Goal: Use online tool/utility

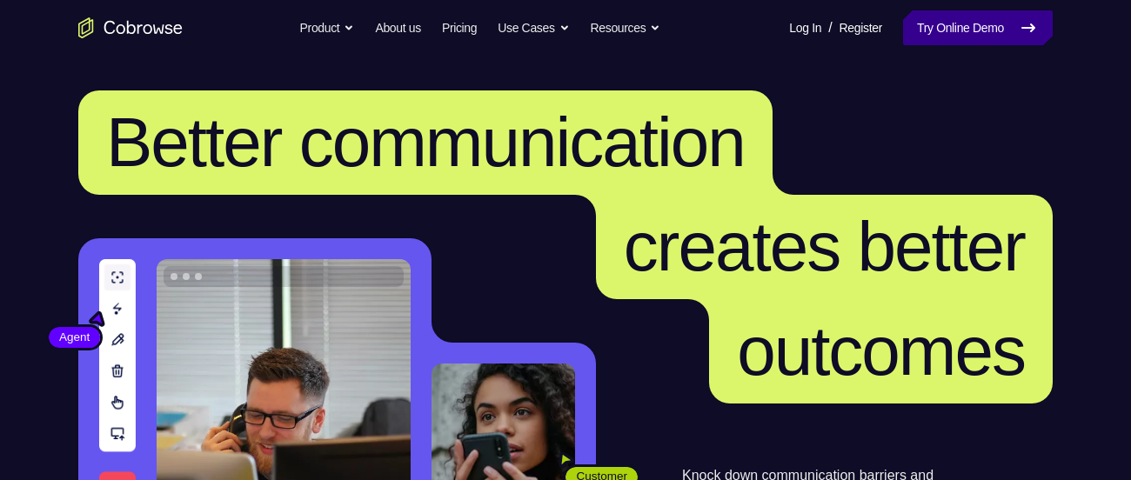
click at [947, 25] on link "Try Online Demo" at bounding box center [978, 27] width 150 height 35
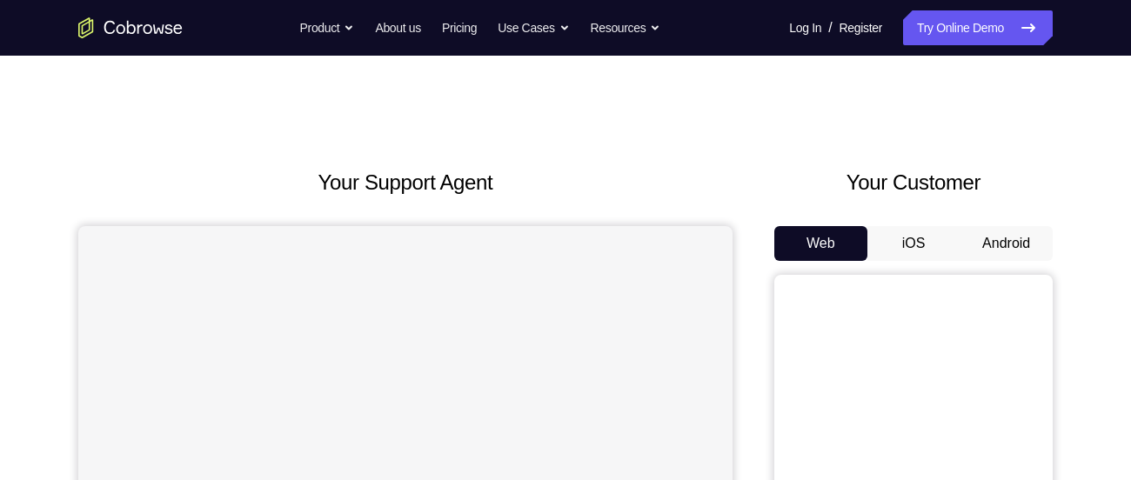
click at [989, 233] on button "Android" at bounding box center [1006, 243] width 93 height 35
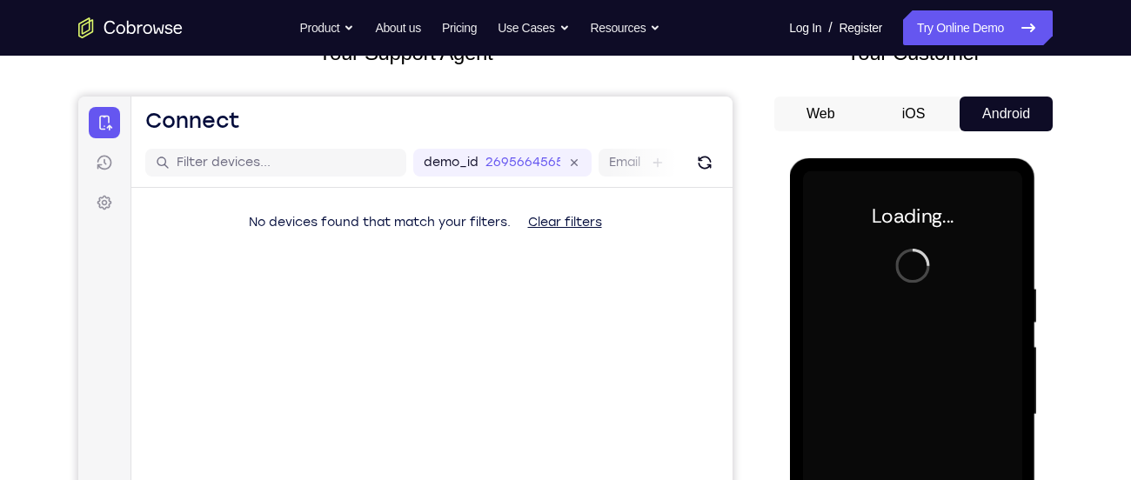
scroll to position [136, 0]
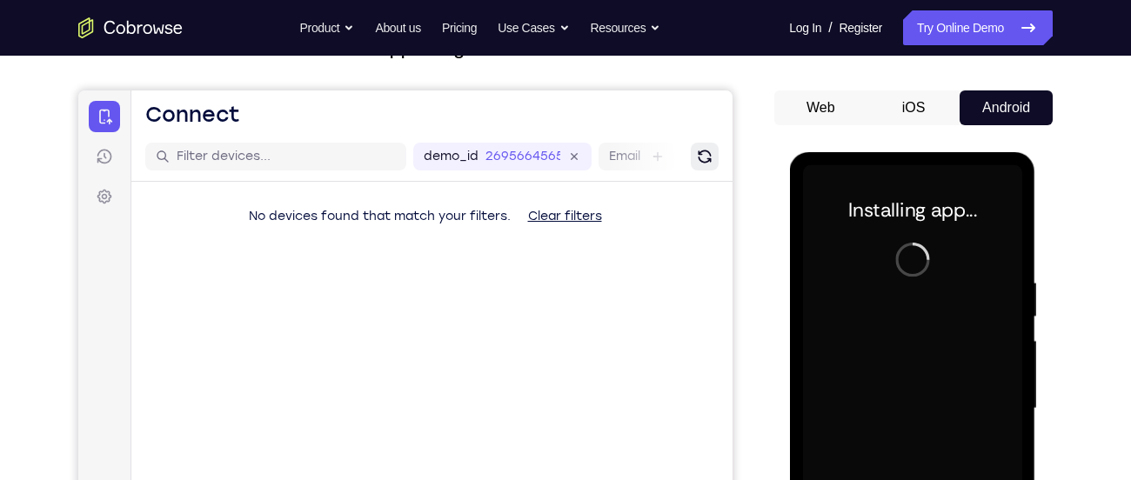
click at [703, 156] on icon "Refresh" at bounding box center [704, 156] width 17 height 17
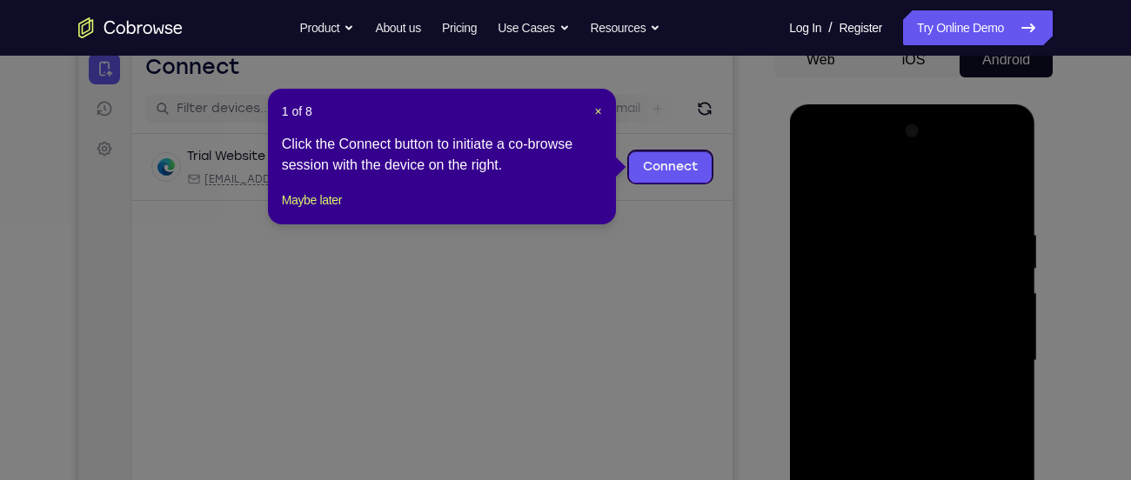
scroll to position [183, 0]
click at [601, 110] on span "×" at bounding box center [598, 112] width 7 height 14
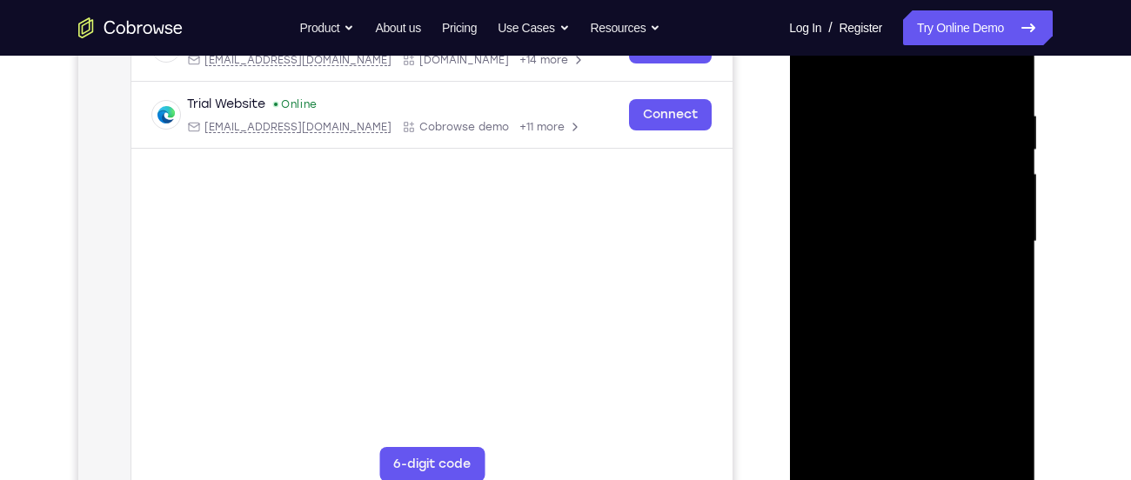
scroll to position [304, 0]
click at [915, 468] on div at bounding box center [911, 240] width 219 height 487
click at [996, 406] on div at bounding box center [911, 240] width 219 height 487
click at [868, 77] on div at bounding box center [911, 243] width 219 height 487
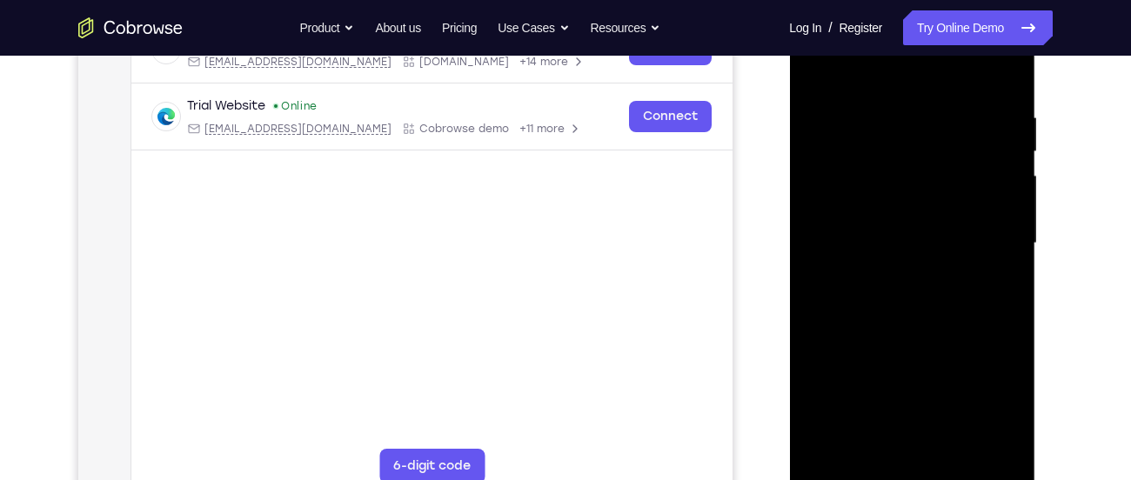
click at [986, 233] on div at bounding box center [911, 243] width 219 height 487
click at [890, 273] on div at bounding box center [911, 243] width 219 height 487
click at [913, 230] on div at bounding box center [911, 243] width 219 height 487
click at [889, 207] on div at bounding box center [911, 243] width 219 height 487
click at [875, 241] on div at bounding box center [911, 243] width 219 height 487
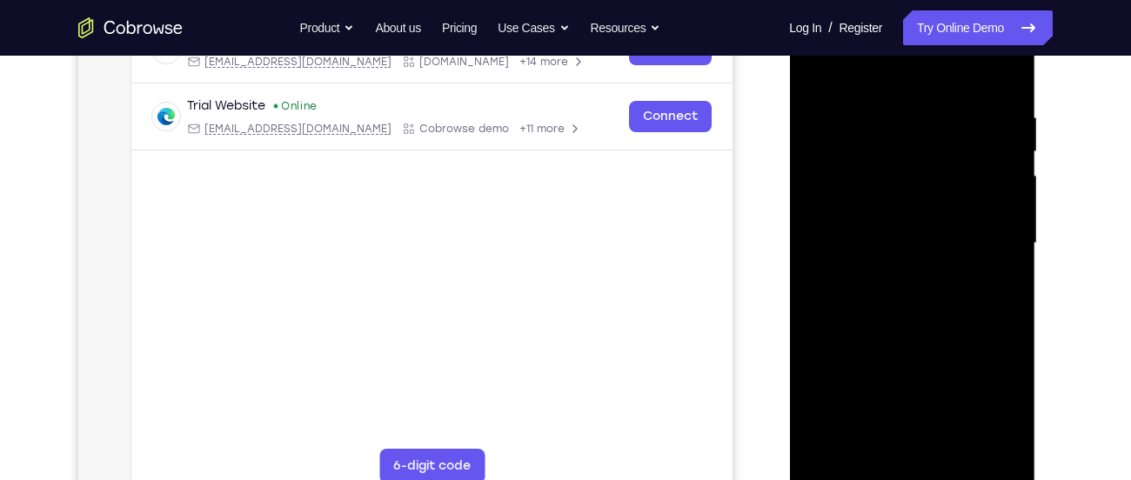
click at [869, 301] on div at bounding box center [911, 243] width 219 height 487
click at [749, 184] on div "Your Support Agent Your Customer Web iOS Android" at bounding box center [565, 187] width 974 height 643
click at [899, 319] on div at bounding box center [911, 243] width 219 height 487
click at [1002, 441] on div at bounding box center [911, 243] width 219 height 487
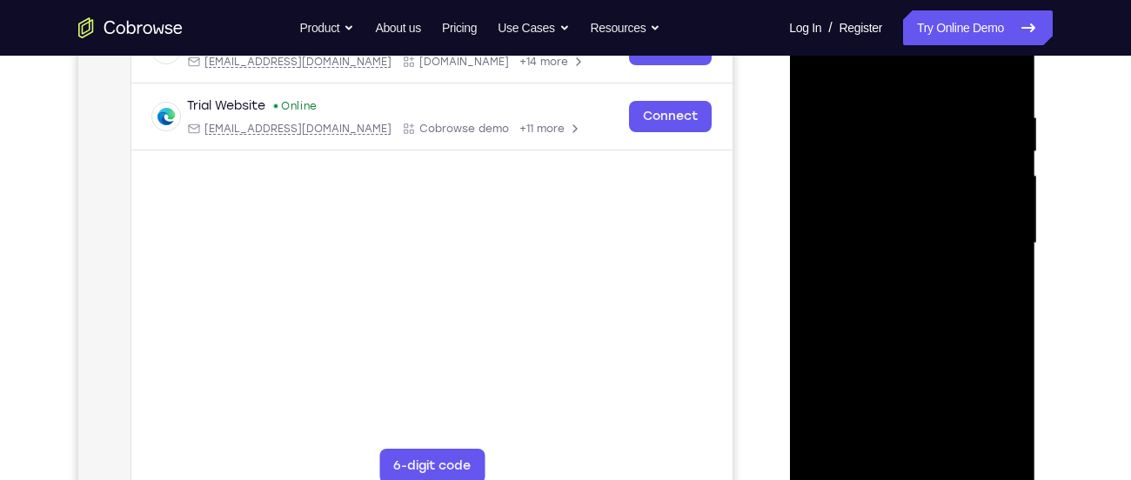
click at [1011, 71] on div at bounding box center [911, 243] width 219 height 487
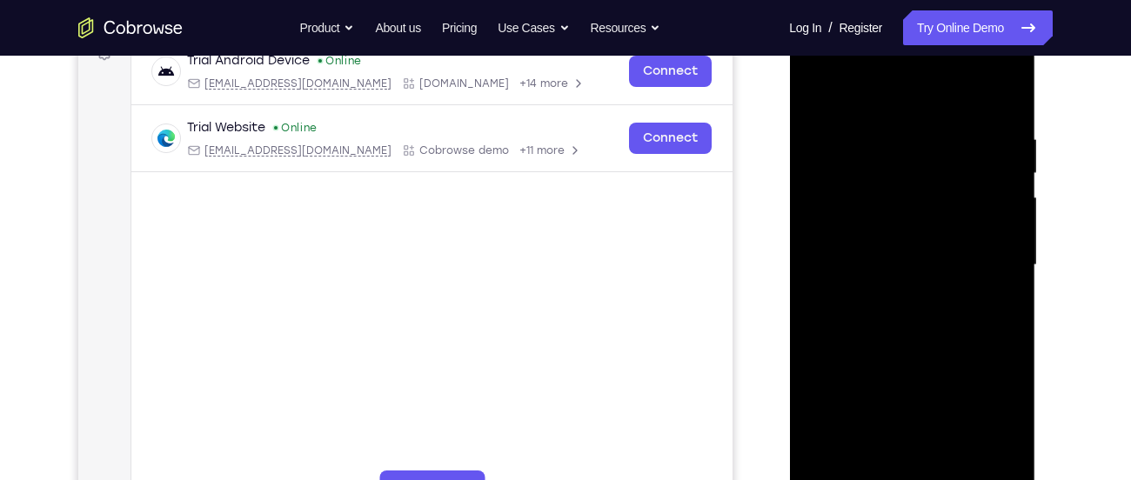
scroll to position [278, 0]
click at [944, 126] on div at bounding box center [911, 266] width 219 height 487
click at [858, 120] on div at bounding box center [911, 266] width 219 height 487
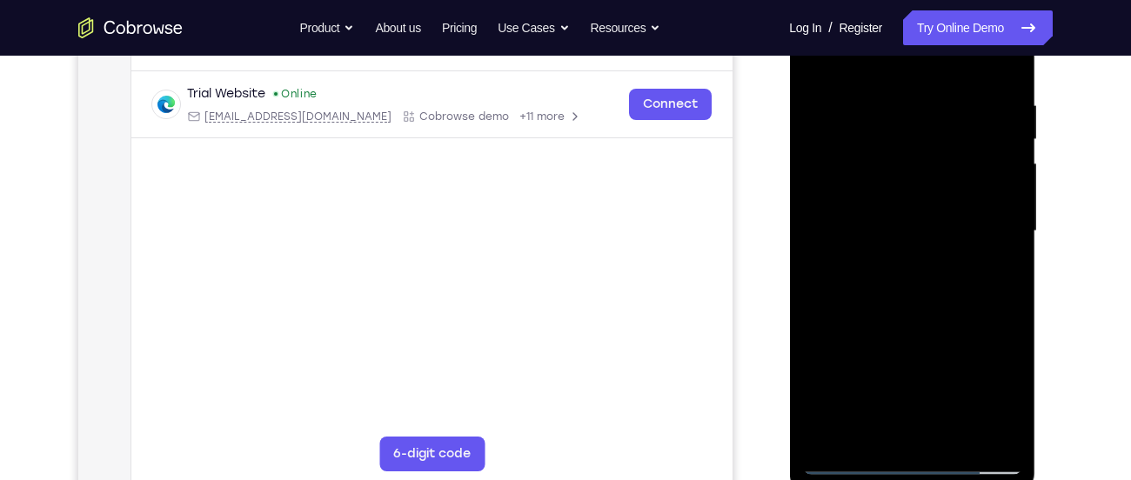
scroll to position [312, 0]
drag, startPoint x: 1696, startPoint y: 397, endPoint x: 925, endPoint y: 242, distance: 787.0
click at [925, 242] on div at bounding box center [911, 232] width 219 height 487
click at [955, 442] on div at bounding box center [911, 232] width 219 height 487
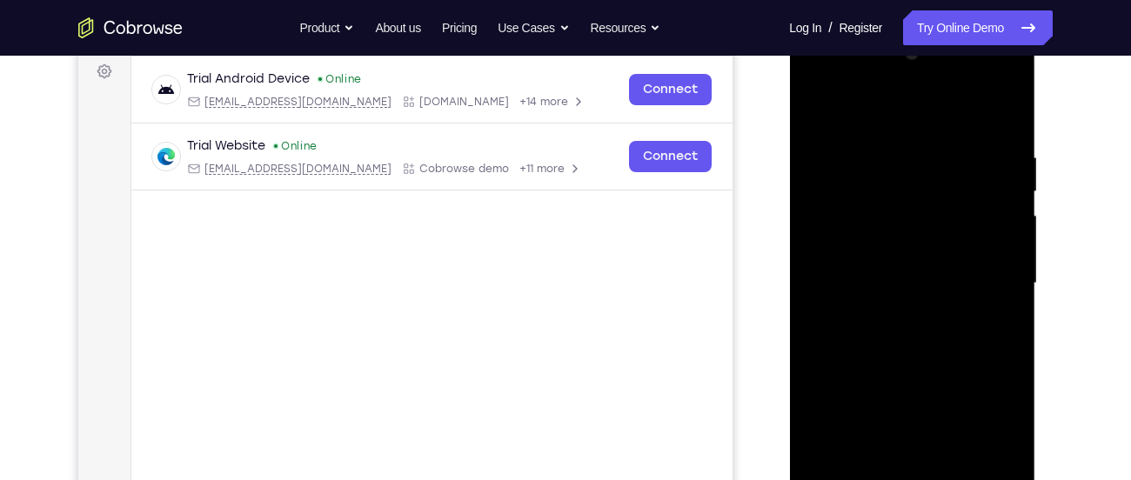
scroll to position [260, 0]
click at [907, 380] on div at bounding box center [911, 284] width 219 height 487
click at [913, 278] on div at bounding box center [911, 284] width 219 height 487
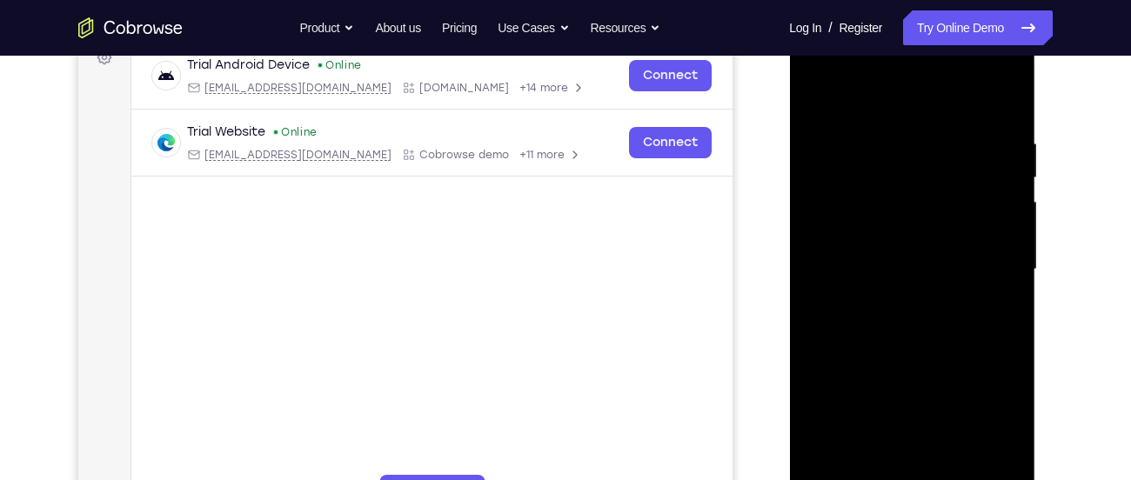
scroll to position [273, 0]
click at [817, 94] on div at bounding box center [911, 271] width 219 height 487
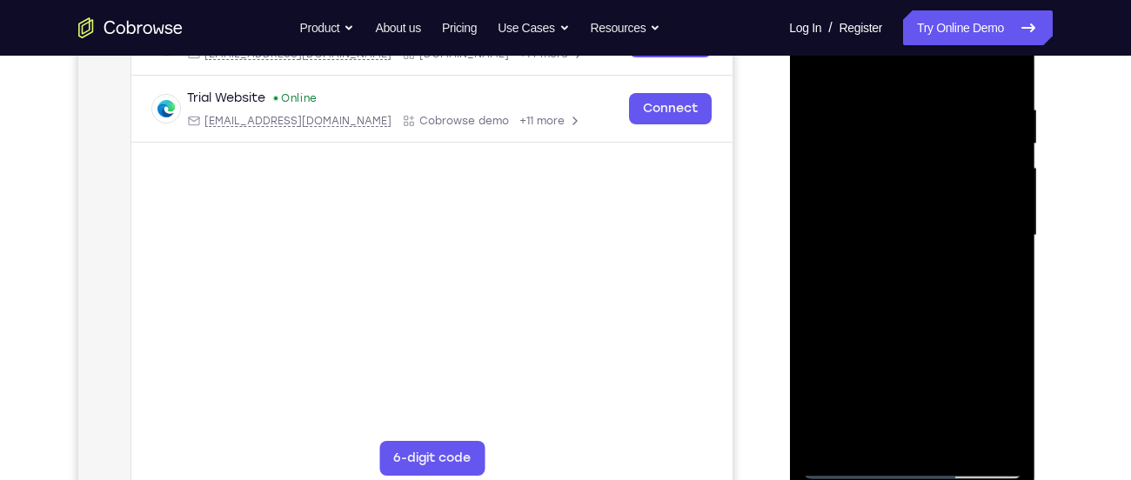
scroll to position [308, 0]
click at [820, 58] on div at bounding box center [911, 236] width 219 height 487
drag, startPoint x: 900, startPoint y: 96, endPoint x: 913, endPoint y: 224, distance: 128.5
click at [913, 224] on div at bounding box center [911, 236] width 219 height 487
click at [889, 98] on div at bounding box center [911, 236] width 219 height 487
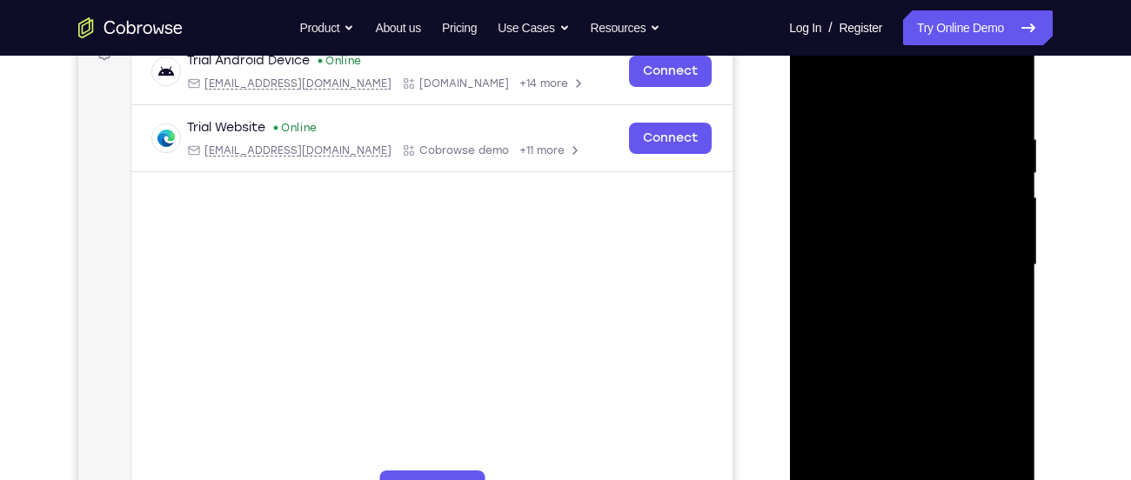
scroll to position [278, 0]
click at [1008, 187] on div at bounding box center [911, 266] width 219 height 487
click at [999, 97] on div at bounding box center [911, 266] width 219 height 487
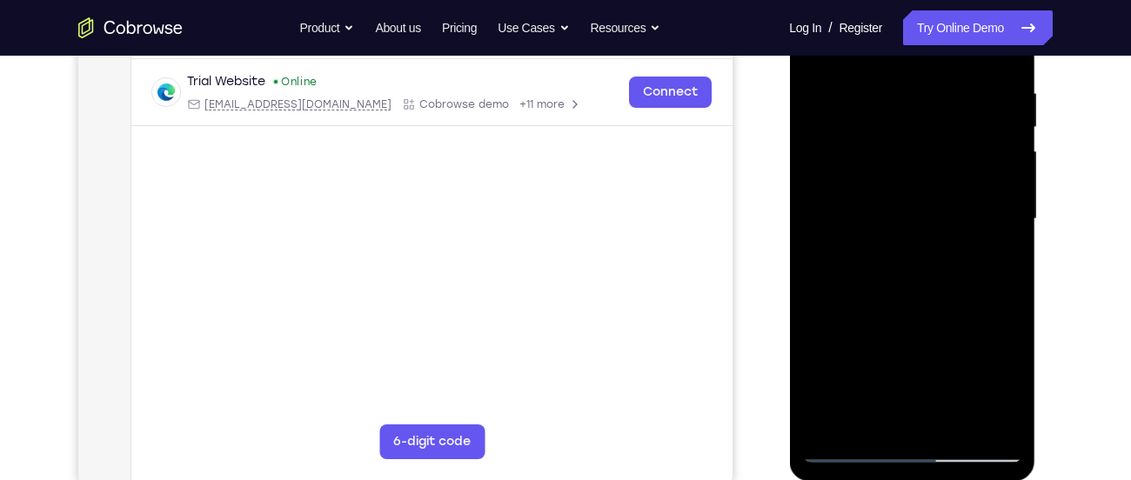
scroll to position [327, 0]
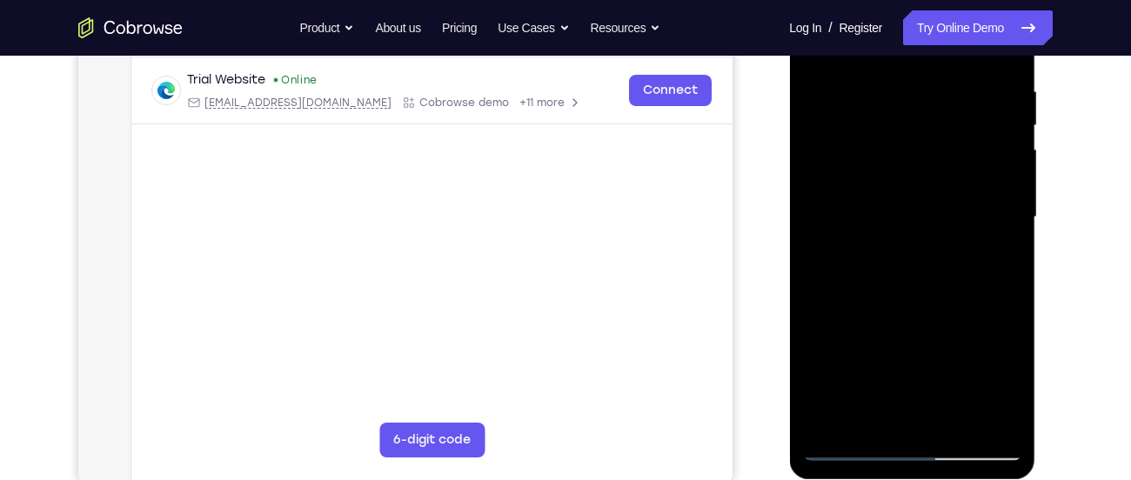
click at [869, 424] on div at bounding box center [911, 217] width 219 height 487
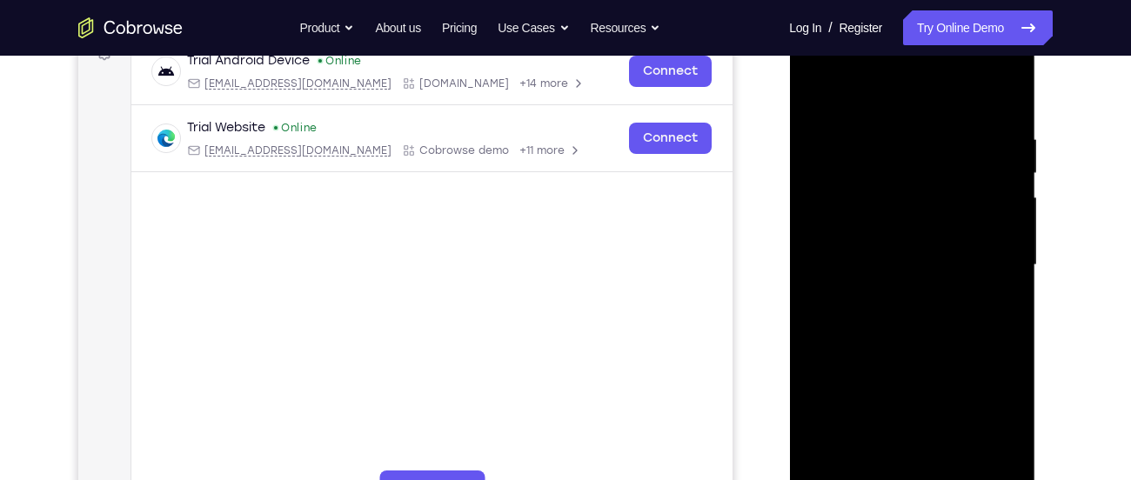
scroll to position [277, 0]
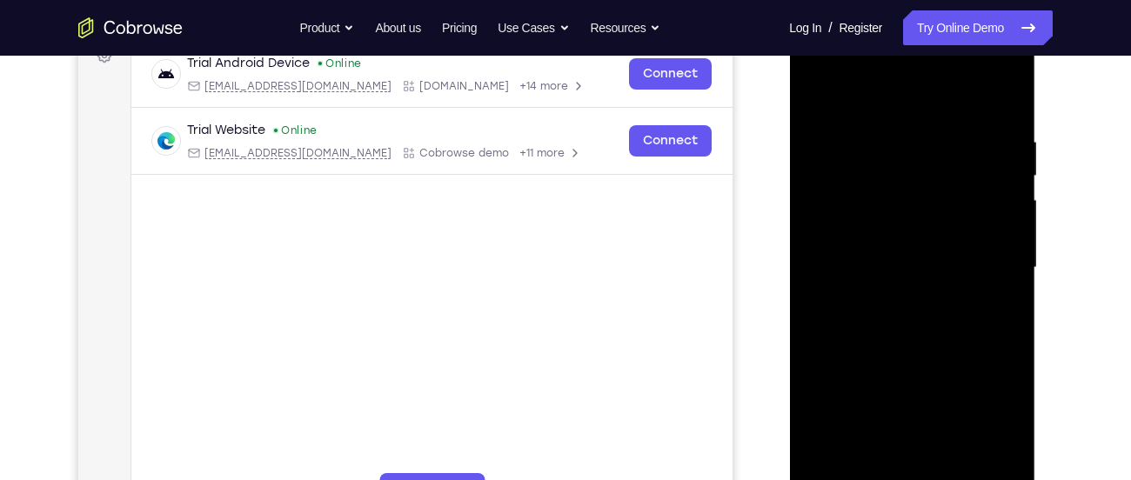
click at [892, 94] on div at bounding box center [911, 267] width 219 height 487
click at [898, 141] on div at bounding box center [911, 267] width 219 height 487
click at [920, 228] on div at bounding box center [911, 267] width 219 height 487
click at [931, 266] on div at bounding box center [911, 267] width 219 height 487
drag, startPoint x: 952, startPoint y: 377, endPoint x: 953, endPoint y: 102, distance: 274.9
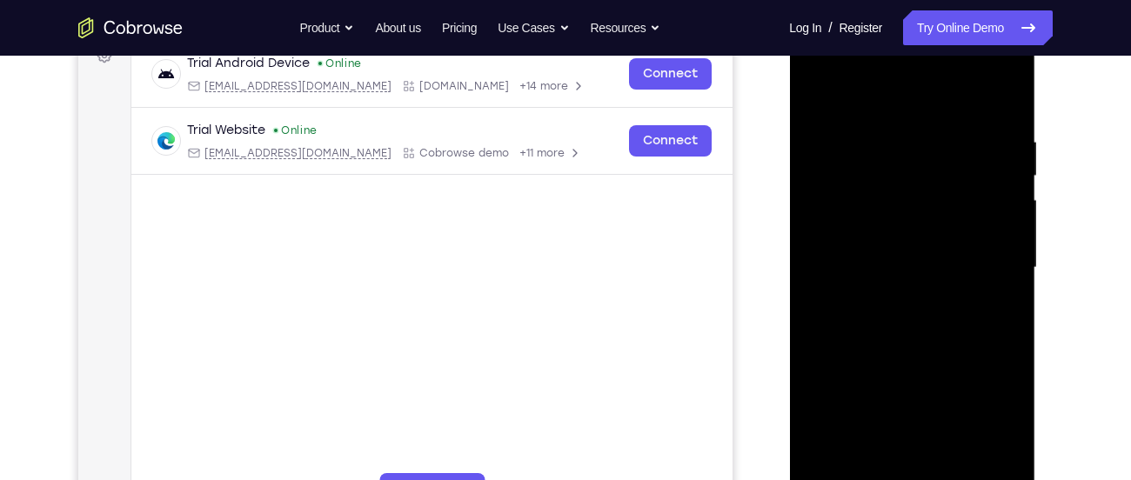
click at [953, 102] on div at bounding box center [911, 267] width 219 height 487
drag, startPoint x: 979, startPoint y: 350, endPoint x: 982, endPoint y: 136, distance: 214.0
click at [982, 136] on div at bounding box center [911, 267] width 219 height 487
drag, startPoint x: 972, startPoint y: 331, endPoint x: 1014, endPoint y: 73, distance: 261.9
click at [1014, 73] on div at bounding box center [911, 267] width 219 height 487
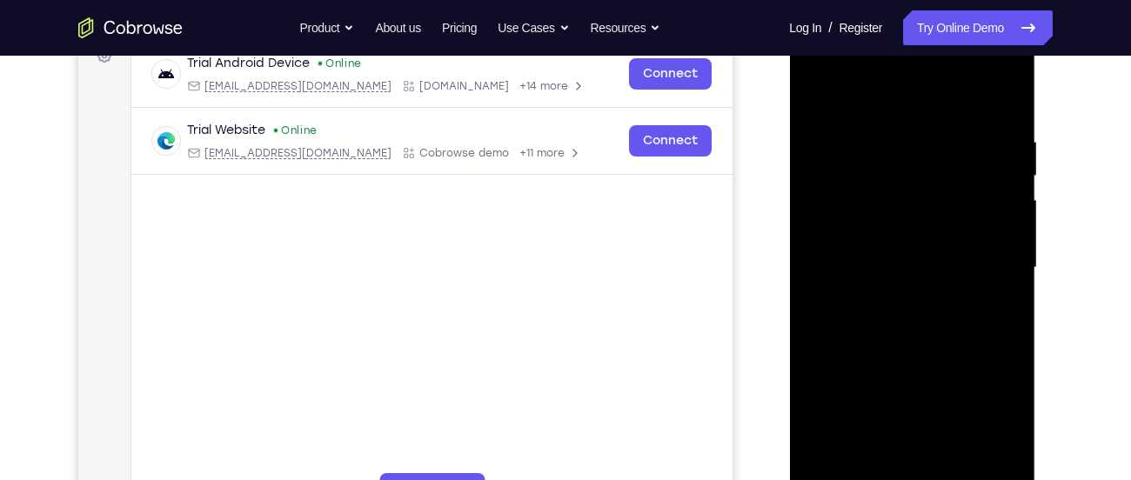
drag, startPoint x: 974, startPoint y: 349, endPoint x: 969, endPoint y: 144, distance: 205.4
click at [969, 144] on div at bounding box center [911, 267] width 219 height 487
drag, startPoint x: 961, startPoint y: 345, endPoint x: 961, endPoint y: 101, distance: 244.5
click at [961, 101] on div at bounding box center [911, 267] width 219 height 487
drag, startPoint x: 966, startPoint y: 313, endPoint x: 972, endPoint y: 430, distance: 116.7
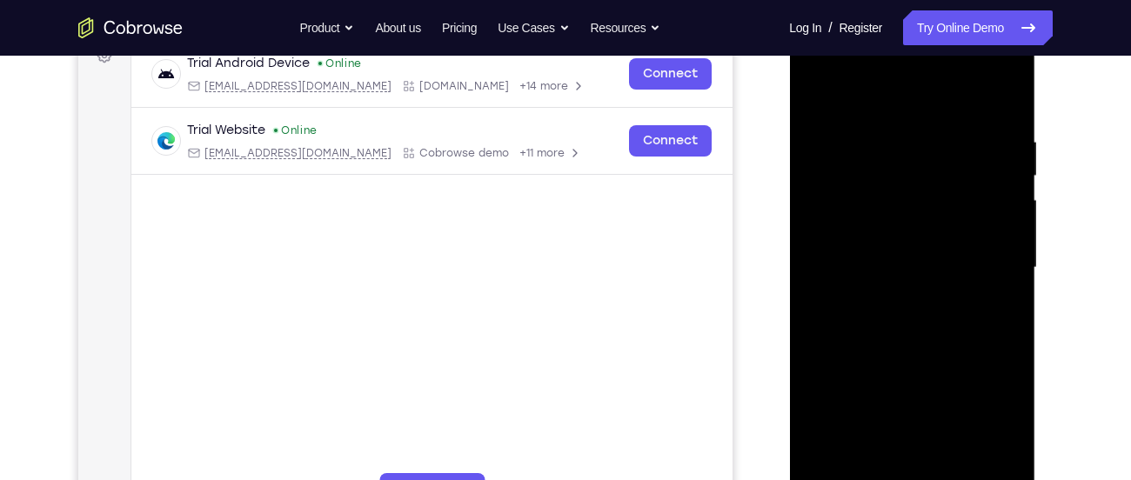
click at [972, 430] on div at bounding box center [911, 267] width 219 height 487
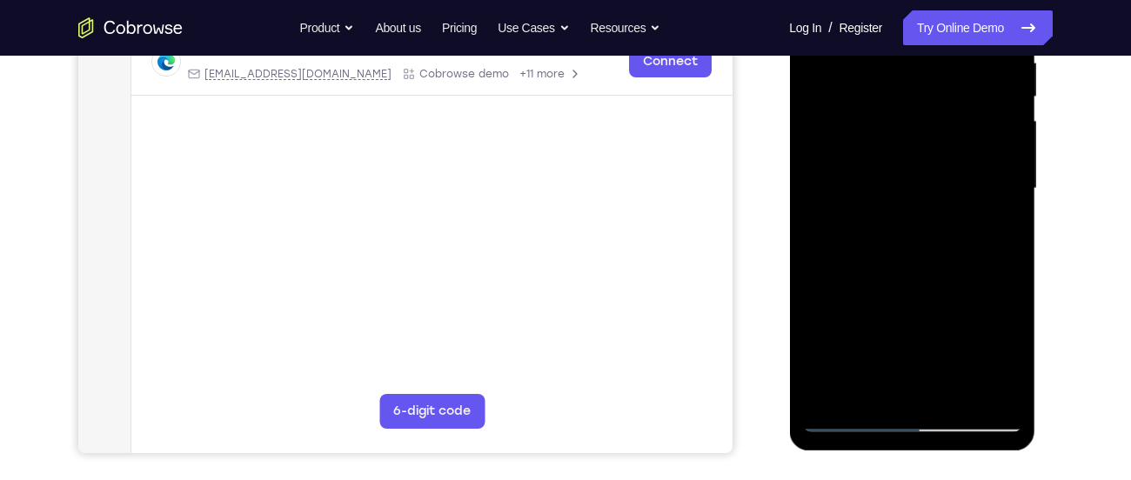
scroll to position [364, 0]
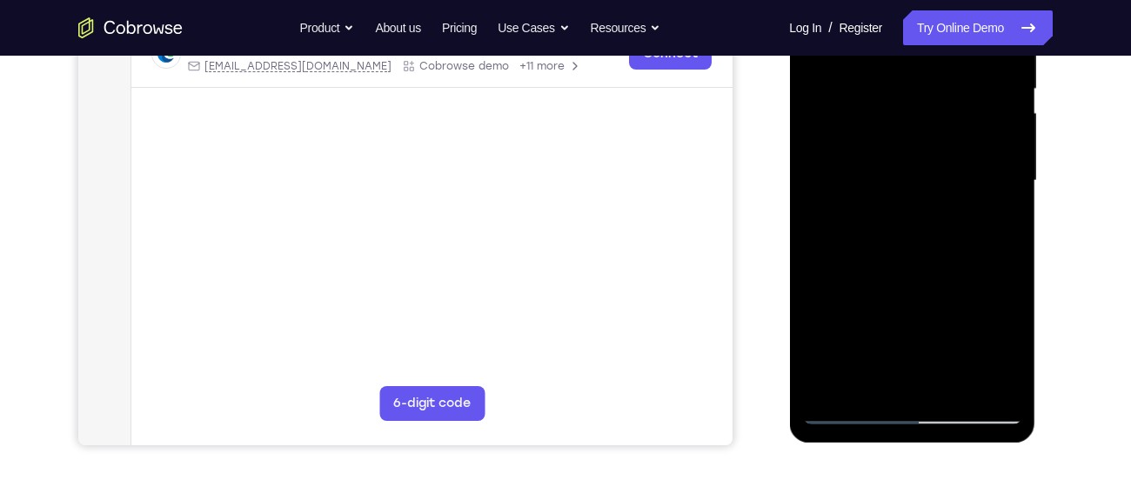
click at [850, 419] on div at bounding box center [911, 180] width 219 height 487
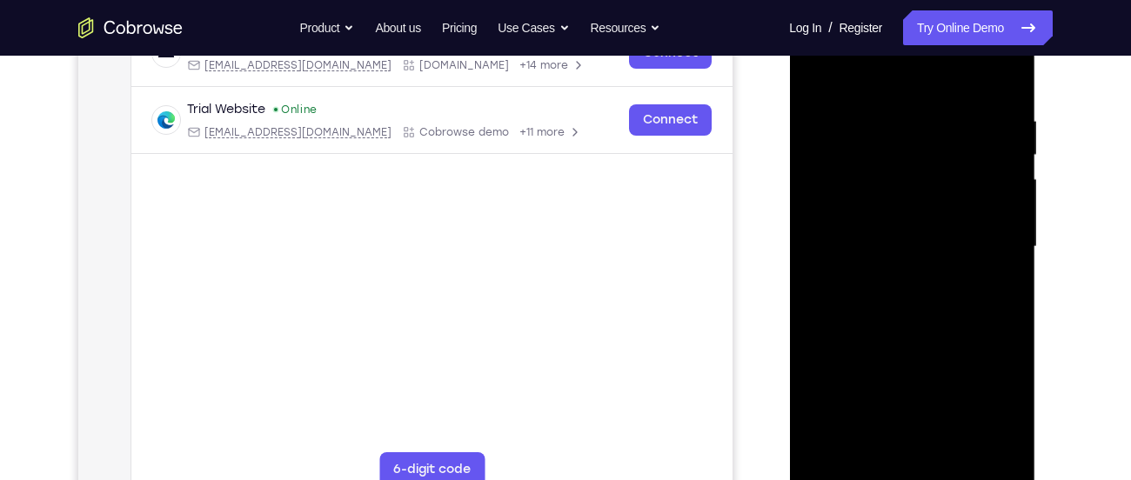
scroll to position [315, 0]
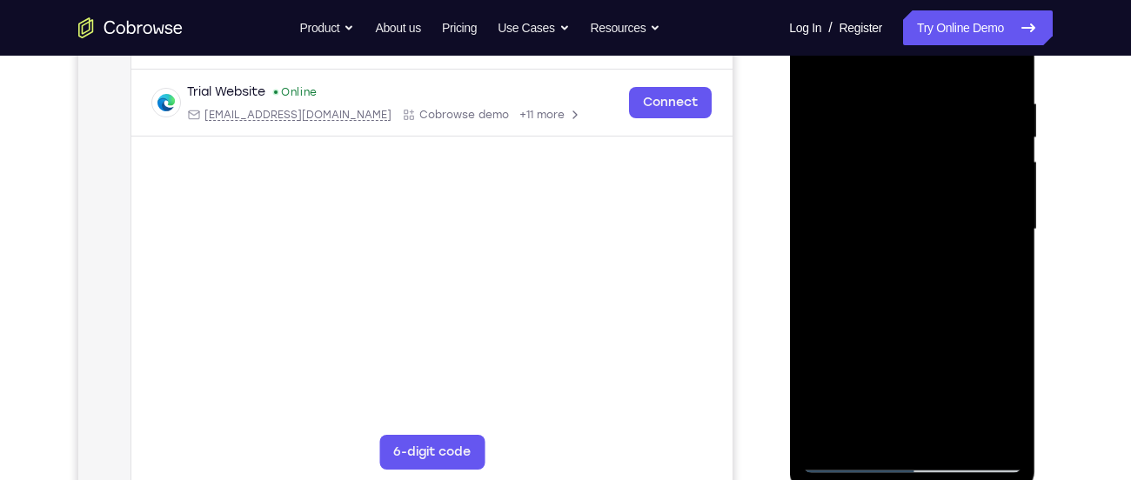
click at [850, 467] on div at bounding box center [911, 229] width 219 height 487
click at [893, 89] on div at bounding box center [911, 229] width 219 height 487
click at [979, 428] on div at bounding box center [911, 229] width 219 height 487
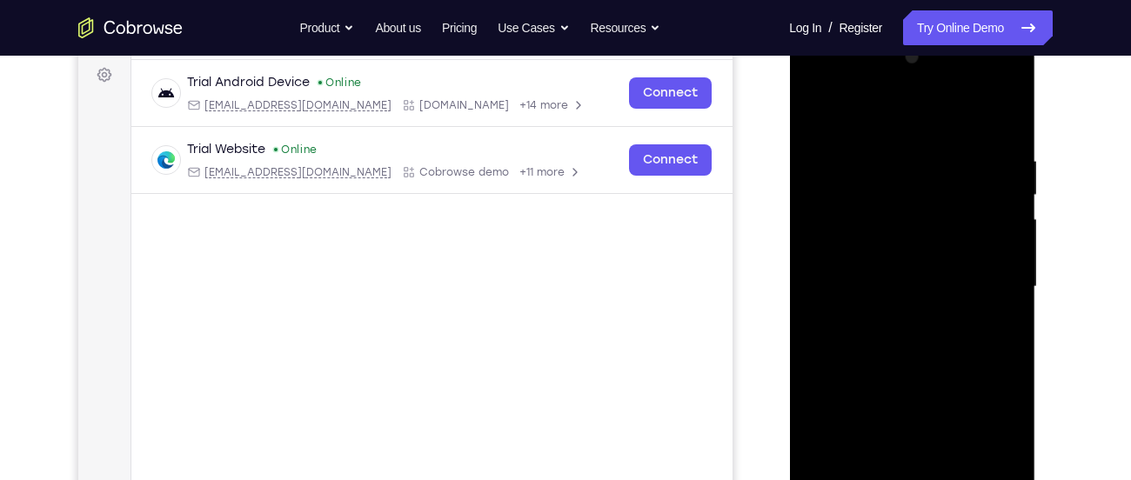
scroll to position [255, 0]
click at [998, 125] on div at bounding box center [911, 289] width 219 height 487
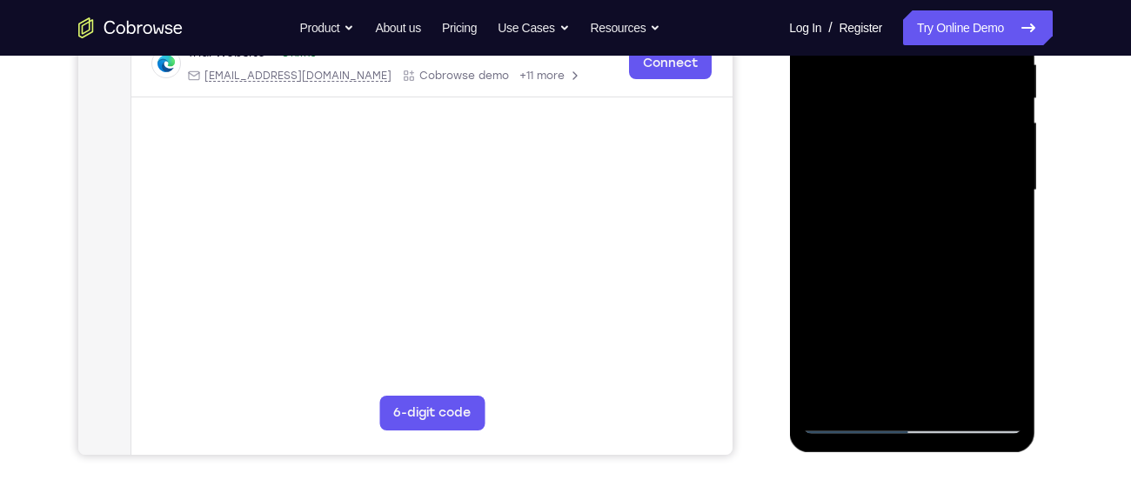
scroll to position [355, 0]
click at [868, 392] on div at bounding box center [911, 189] width 219 height 487
click at [944, 392] on div at bounding box center [911, 189] width 219 height 487
drag, startPoint x: 919, startPoint y: 298, endPoint x: 927, endPoint y: 264, distance: 35.0
click at [927, 264] on div at bounding box center [911, 189] width 219 height 487
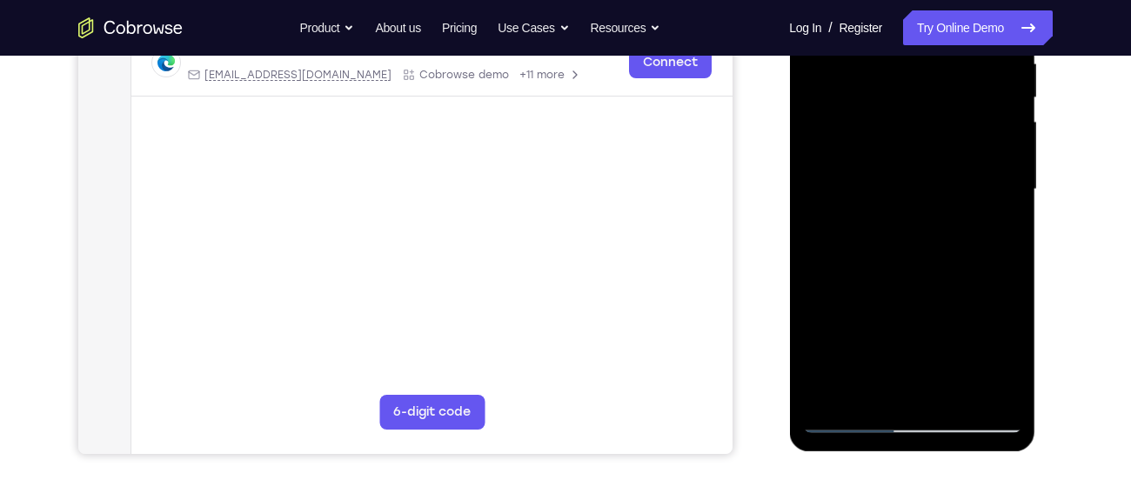
drag, startPoint x: 927, startPoint y: 264, endPoint x: 941, endPoint y: 377, distance: 113.1
click at [941, 377] on div at bounding box center [911, 189] width 219 height 487
click at [904, 266] on div at bounding box center [911, 189] width 219 height 487
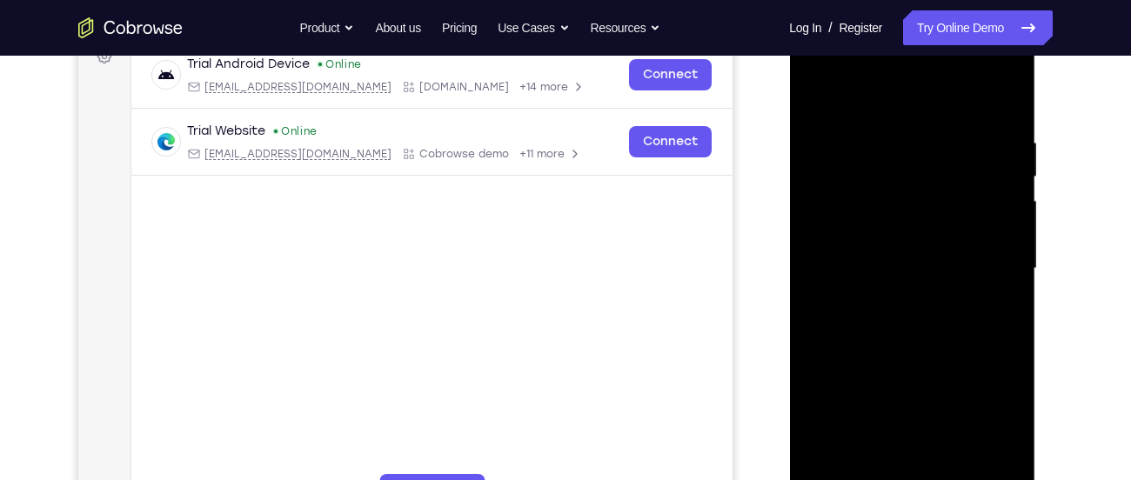
click at [802, 90] on div at bounding box center [911, 268] width 219 height 487
click at [815, 98] on div at bounding box center [911, 268] width 219 height 487
click at [945, 134] on div at bounding box center [911, 268] width 219 height 487
click at [983, 476] on div at bounding box center [911, 268] width 219 height 487
click at [871, 472] on div at bounding box center [911, 268] width 219 height 487
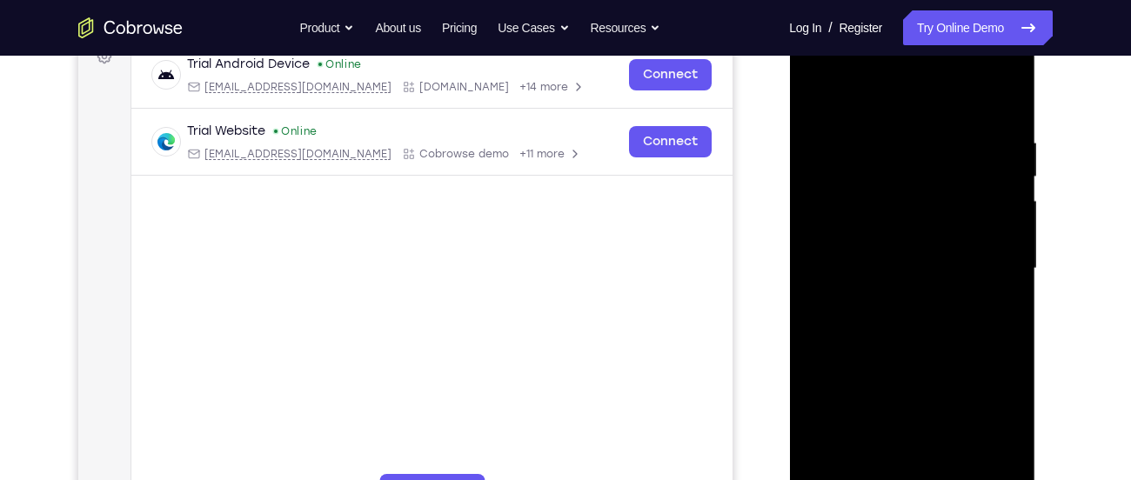
click at [996, 100] on div at bounding box center [911, 268] width 219 height 487
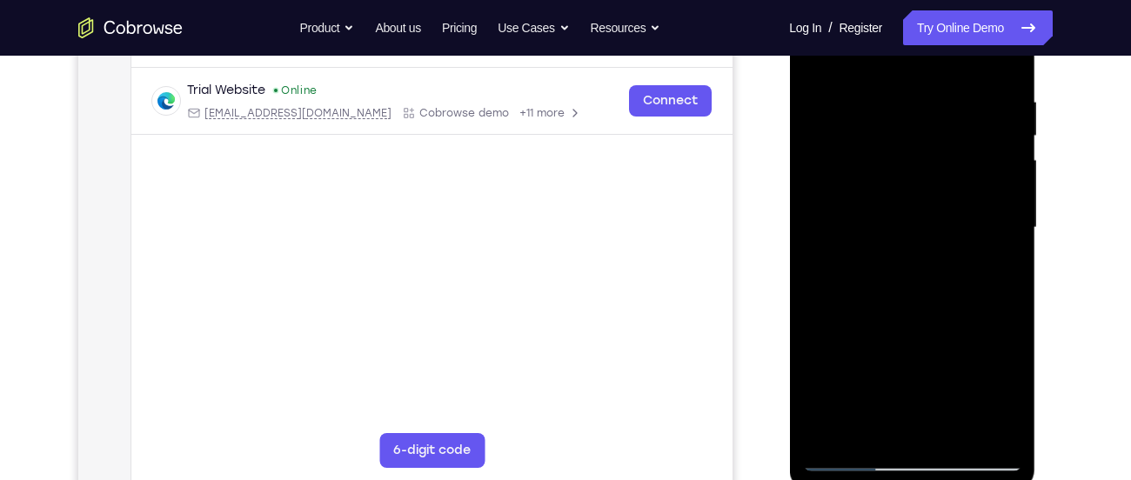
scroll to position [324, 0]
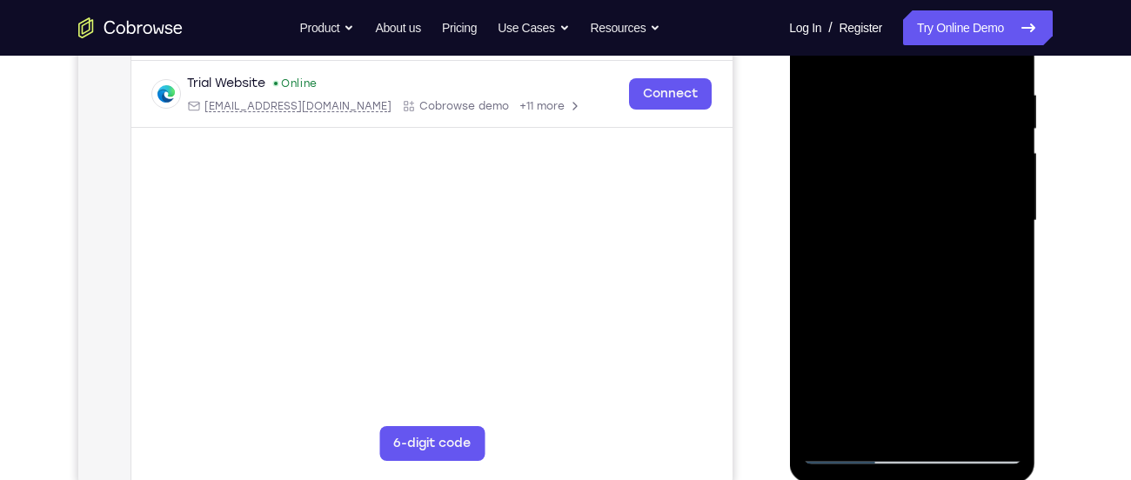
click at [950, 425] on div at bounding box center [911, 220] width 219 height 487
click at [907, 208] on div at bounding box center [911, 220] width 219 height 487
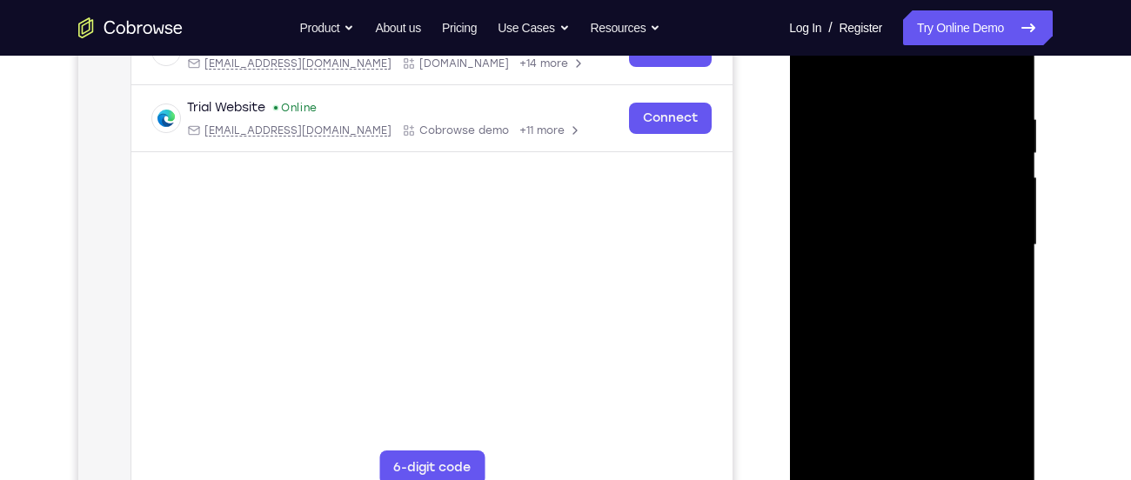
scroll to position [298, 0]
click at [811, 76] on div at bounding box center [911, 246] width 219 height 487
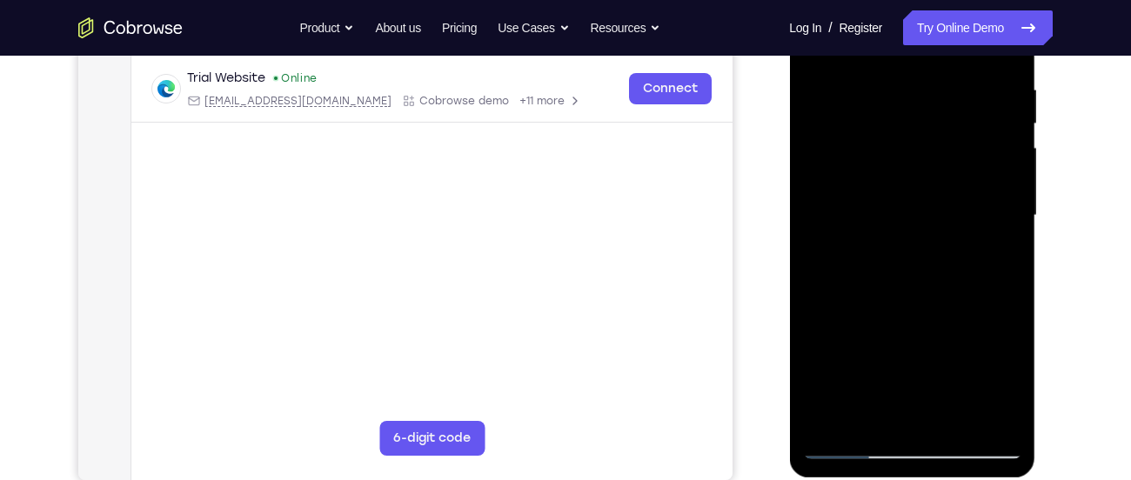
scroll to position [325, 0]
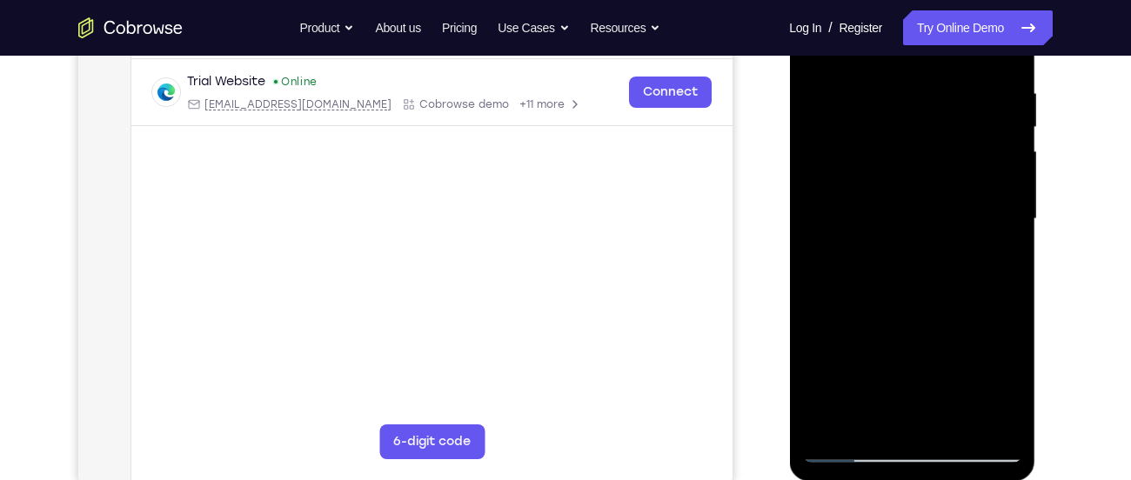
drag, startPoint x: 899, startPoint y: 265, endPoint x: 902, endPoint y: 222, distance: 43.6
click at [902, 222] on div at bounding box center [911, 219] width 219 height 487
click at [950, 132] on div at bounding box center [911, 219] width 219 height 487
click at [944, 194] on div at bounding box center [911, 219] width 219 height 487
click at [1007, 184] on div at bounding box center [911, 219] width 219 height 487
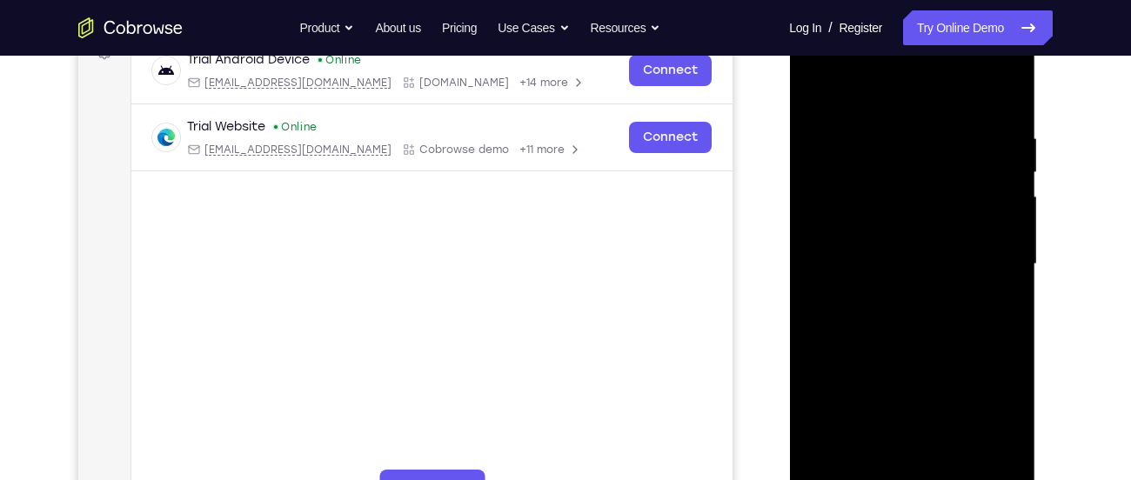
scroll to position [279, 0]
click at [820, 92] on div at bounding box center [911, 265] width 219 height 487
drag, startPoint x: 991, startPoint y: 182, endPoint x: 843, endPoint y: 204, distance: 149.5
click at [843, 204] on div at bounding box center [911, 265] width 219 height 487
drag, startPoint x: 965, startPoint y: 181, endPoint x: 883, endPoint y: 186, distance: 81.9
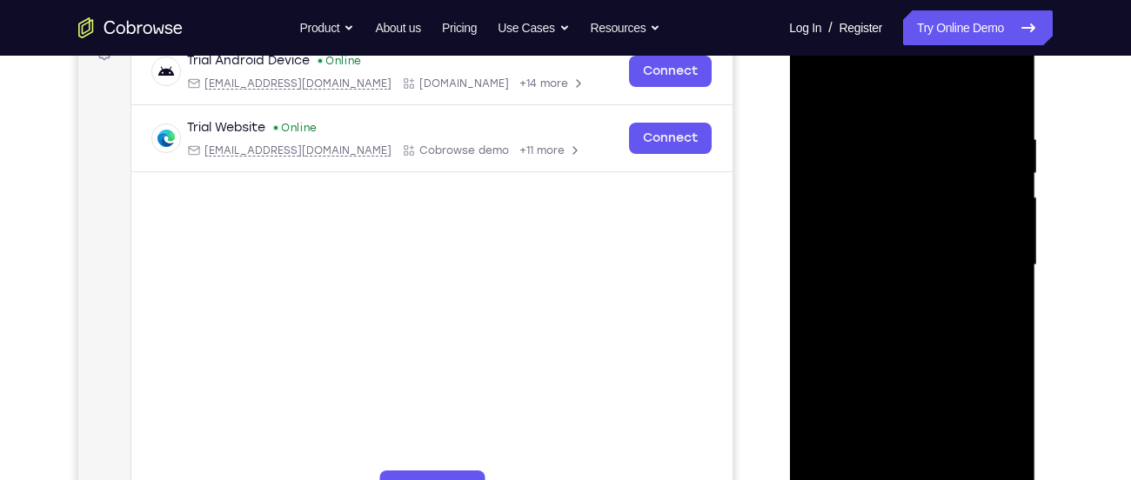
click at [883, 186] on div at bounding box center [911, 265] width 219 height 487
drag, startPoint x: 883, startPoint y: 186, endPoint x: 917, endPoint y: 184, distance: 34.0
click at [917, 184] on div at bounding box center [911, 265] width 219 height 487
drag, startPoint x: 912, startPoint y: 174, endPoint x: 920, endPoint y: 179, distance: 9.4
click at [920, 179] on div at bounding box center [911, 265] width 219 height 487
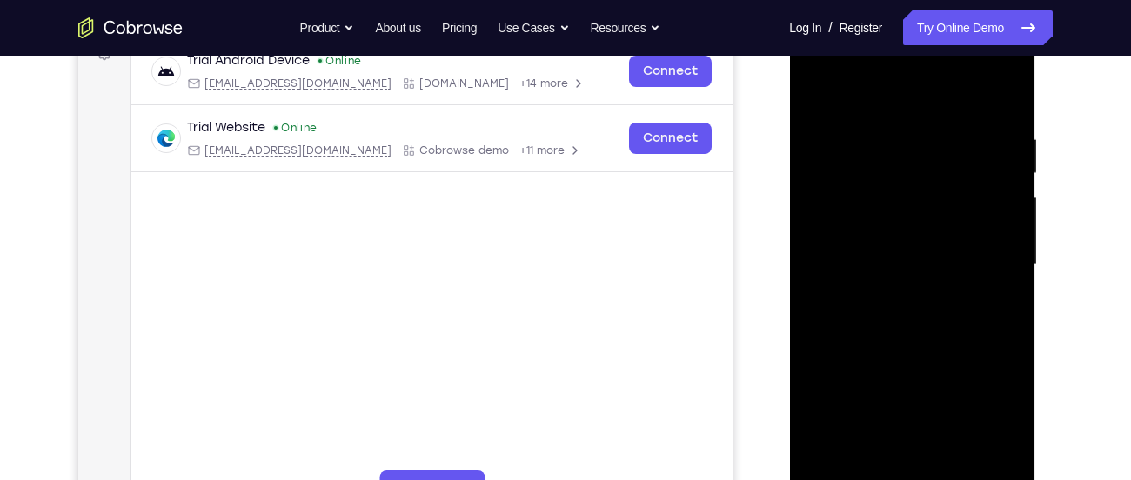
click at [846, 184] on div at bounding box center [911, 265] width 219 height 487
click at [890, 185] on div at bounding box center [911, 265] width 219 height 487
drag, startPoint x: 942, startPoint y: 185, endPoint x: 847, endPoint y: 181, distance: 94.9
click at [847, 181] on div at bounding box center [911, 265] width 219 height 487
drag, startPoint x: 921, startPoint y: 177, endPoint x: 831, endPoint y: 176, distance: 90.5
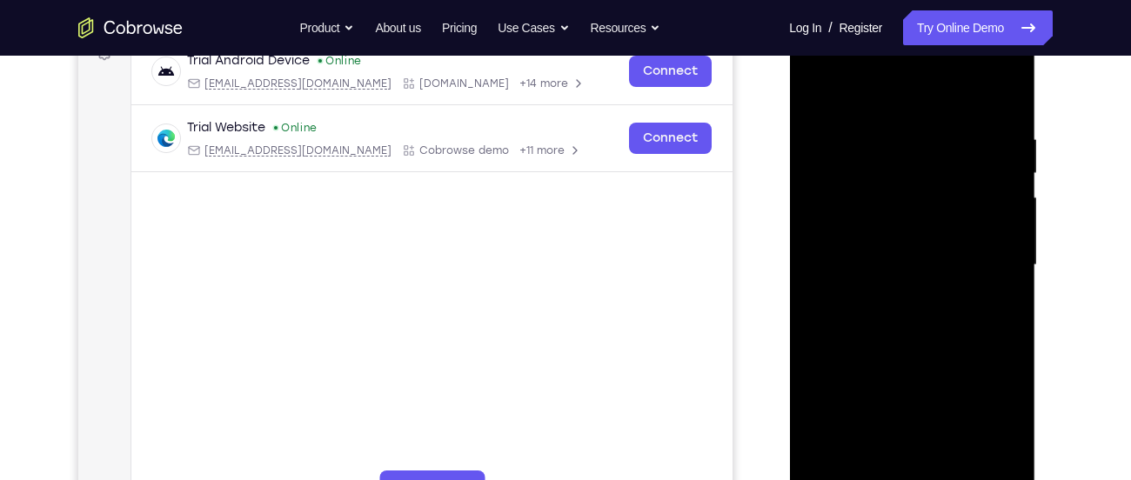
click at [831, 176] on div at bounding box center [911, 265] width 219 height 487
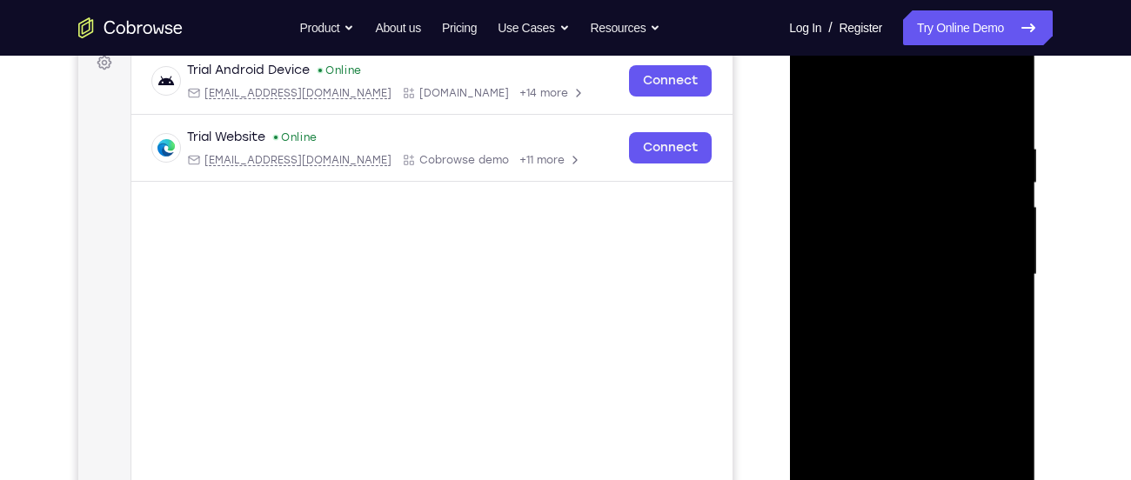
scroll to position [272, 0]
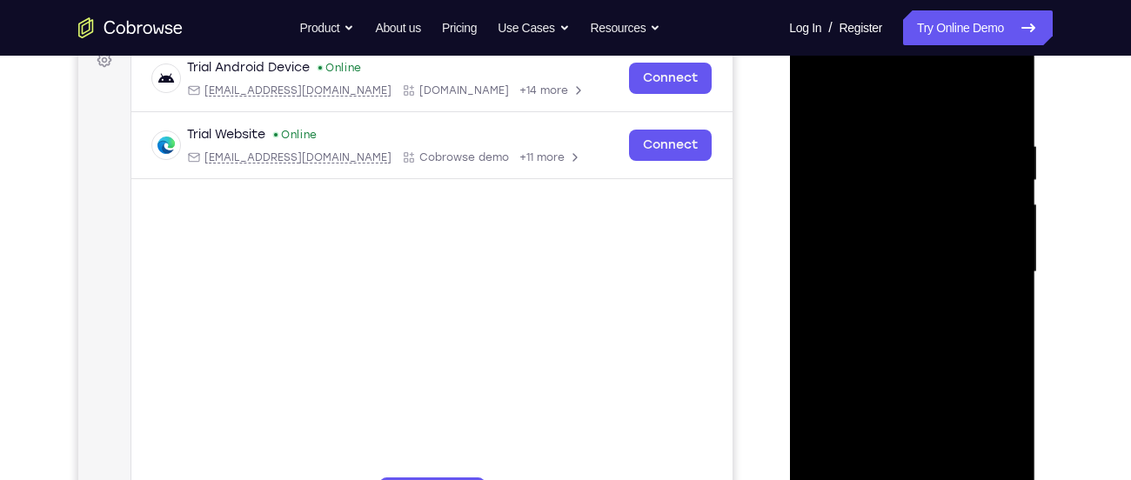
click at [816, 91] on div at bounding box center [911, 272] width 219 height 487
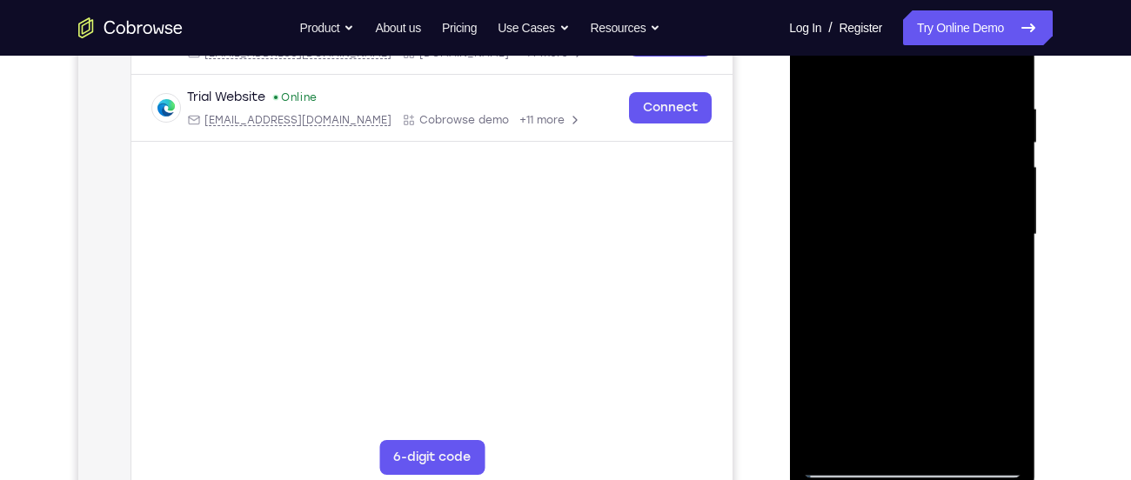
scroll to position [311, 0]
click at [959, 441] on div at bounding box center [911, 233] width 219 height 487
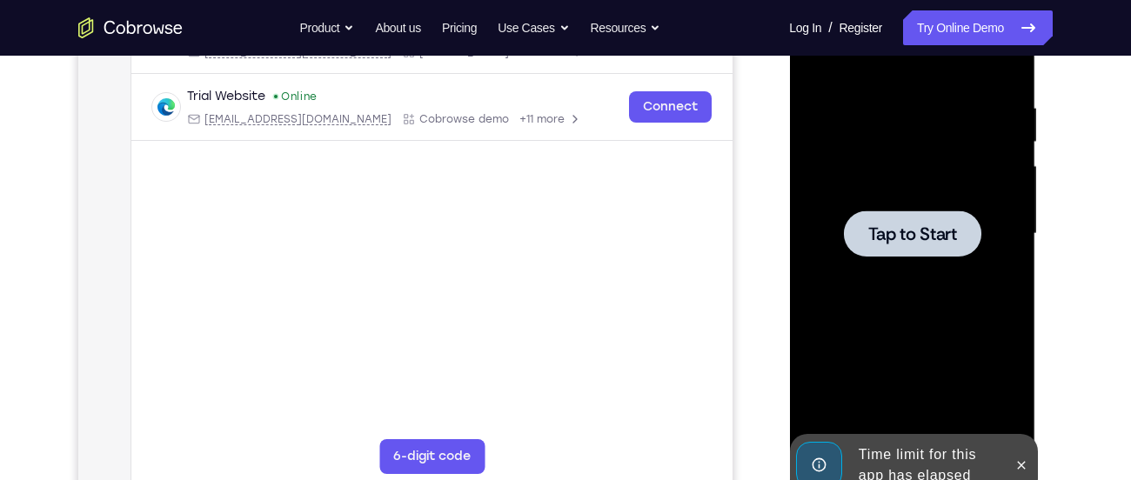
click at [851, 236] on div at bounding box center [911, 234] width 137 height 46
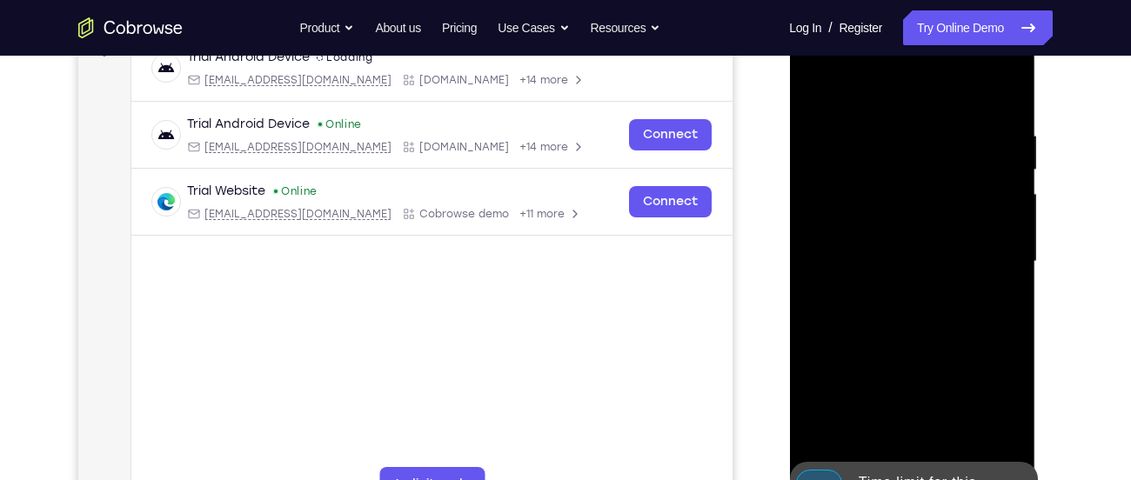
scroll to position [310, 0]
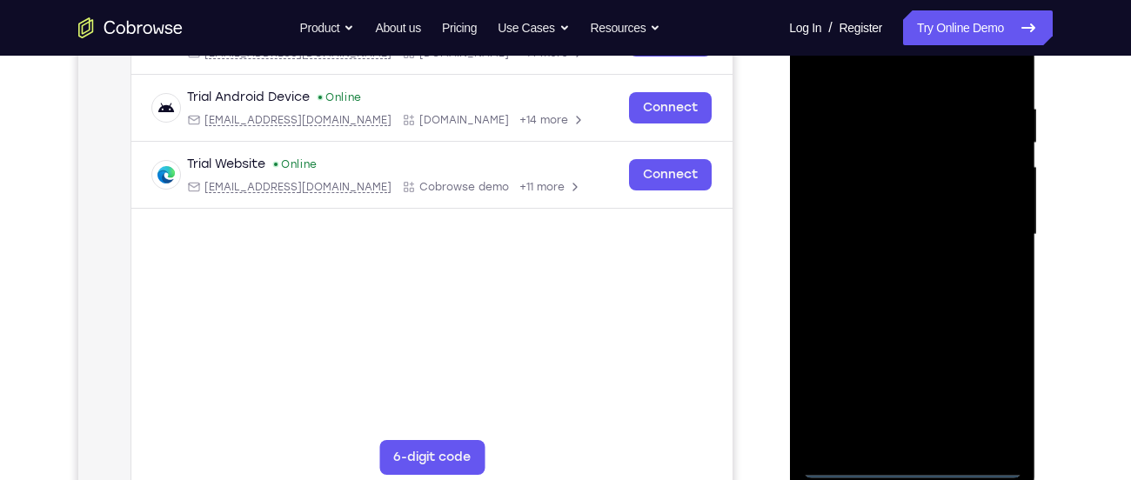
click at [905, 470] on div at bounding box center [911, 234] width 219 height 487
click at [971, 388] on div at bounding box center [911, 234] width 219 height 487
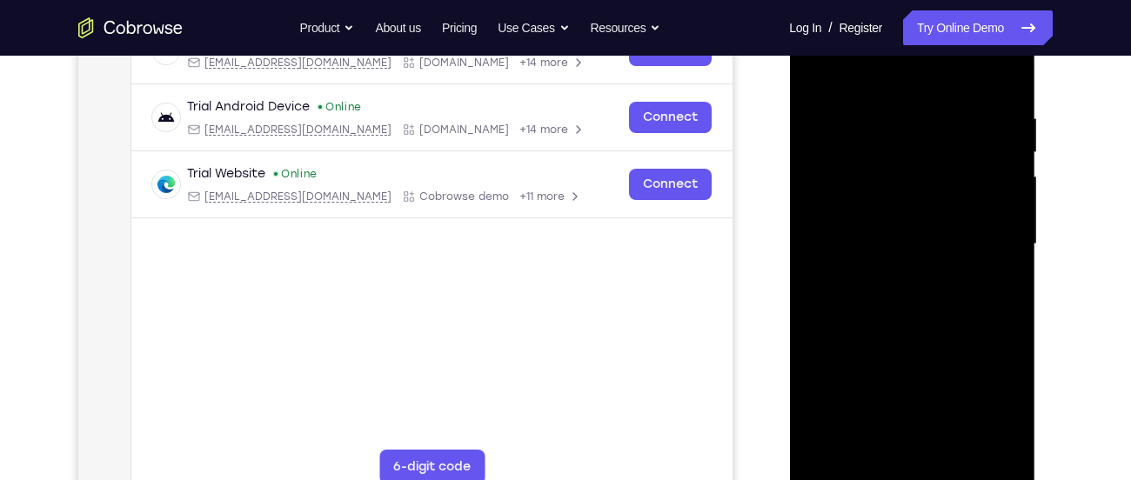
scroll to position [299, 0]
click at [994, 391] on div at bounding box center [911, 245] width 219 height 487
click at [886, 89] on div at bounding box center [911, 245] width 219 height 487
click at [838, 190] on div at bounding box center [911, 245] width 219 height 487
click at [876, 245] on div at bounding box center [911, 245] width 219 height 487
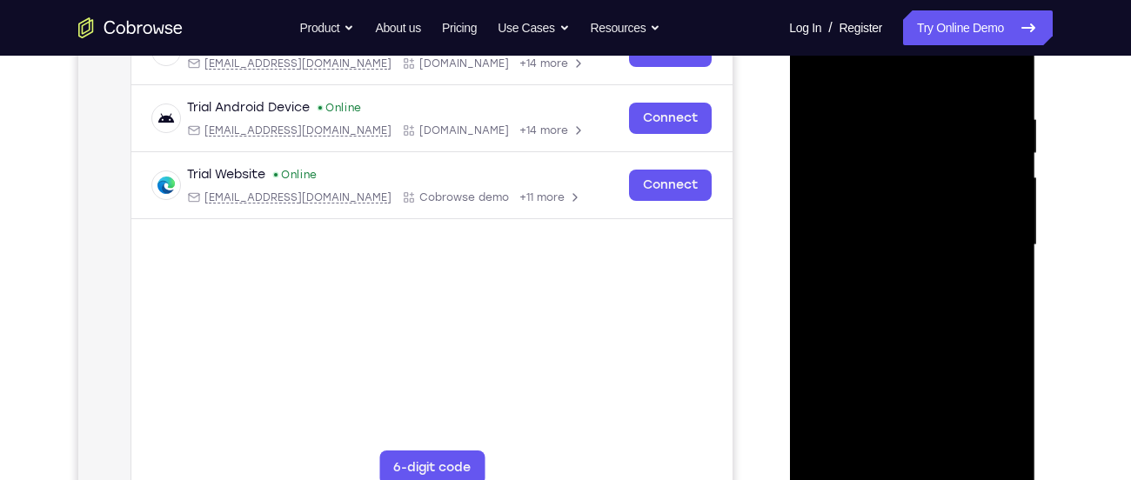
click at [898, 213] on div at bounding box center [911, 245] width 219 height 487
click at [867, 258] on div at bounding box center [911, 245] width 219 height 487
click at [840, 239] on div at bounding box center [911, 245] width 219 height 487
click at [933, 301] on div at bounding box center [911, 245] width 219 height 487
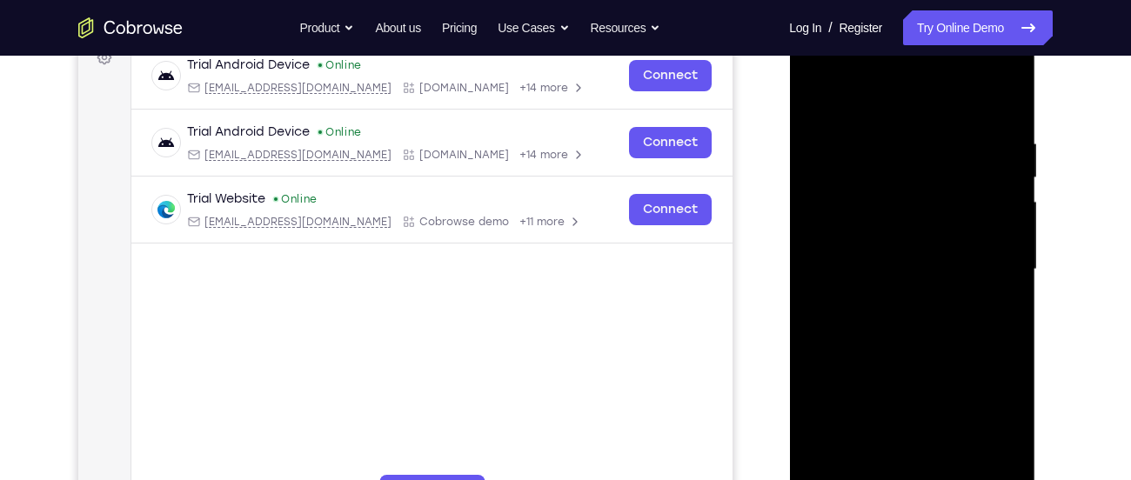
scroll to position [274, 0]
click at [940, 378] on div at bounding box center [911, 270] width 219 height 487
drag, startPoint x: 953, startPoint y: 411, endPoint x: 965, endPoint y: 391, distance: 22.7
click at [965, 391] on div at bounding box center [911, 270] width 219 height 487
drag, startPoint x: 914, startPoint y: 397, endPoint x: 969, endPoint y: 317, distance: 97.0
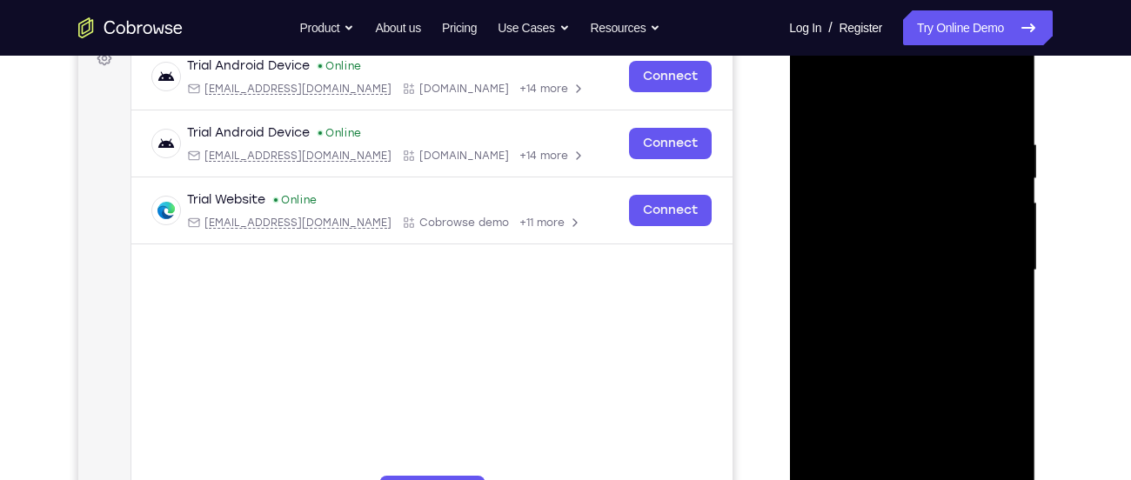
click at [969, 317] on div at bounding box center [911, 270] width 219 height 487
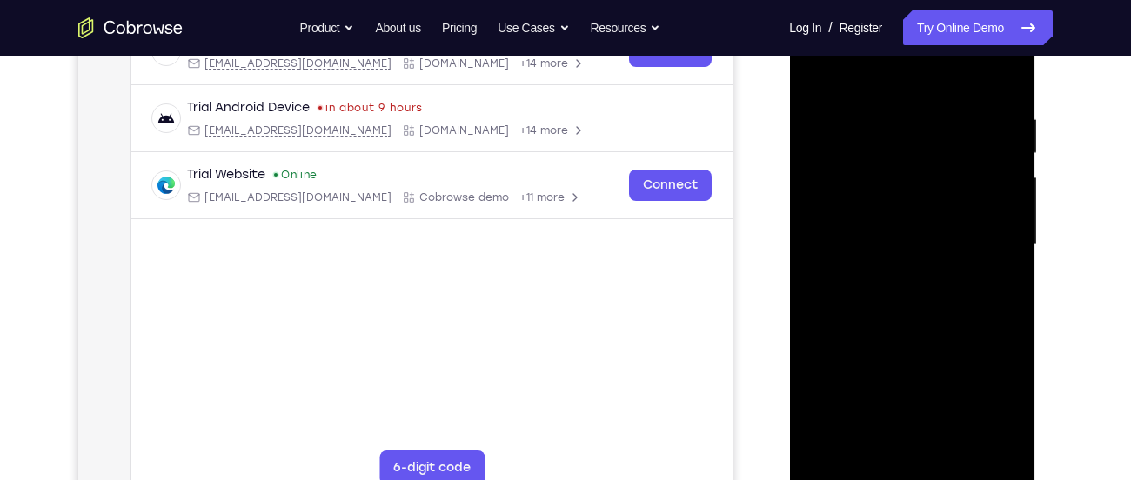
scroll to position [298, 0]
click at [922, 378] on div at bounding box center [911, 246] width 219 height 487
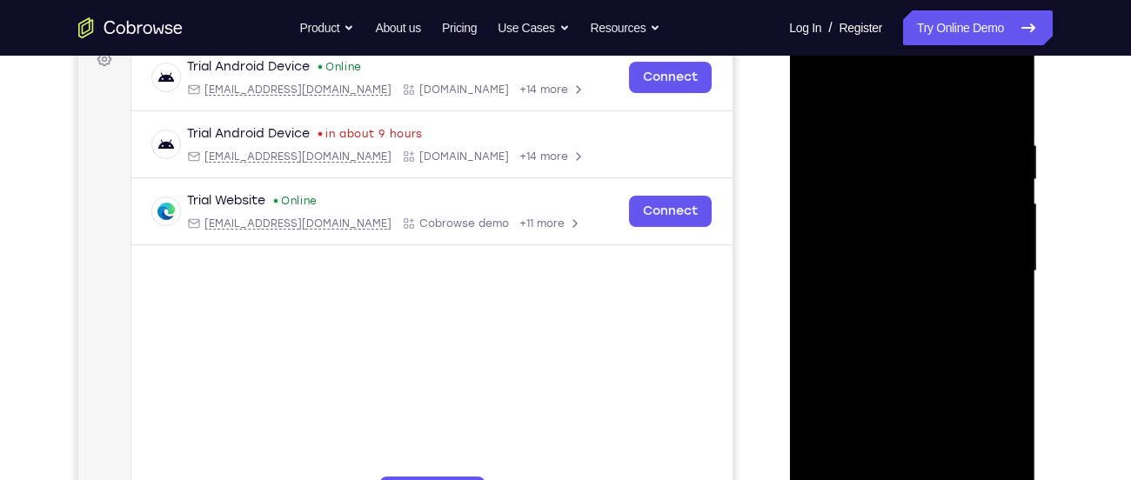
scroll to position [271, 0]
click at [807, 97] on div at bounding box center [911, 273] width 219 height 487
click at [865, 207] on div at bounding box center [911, 273] width 219 height 487
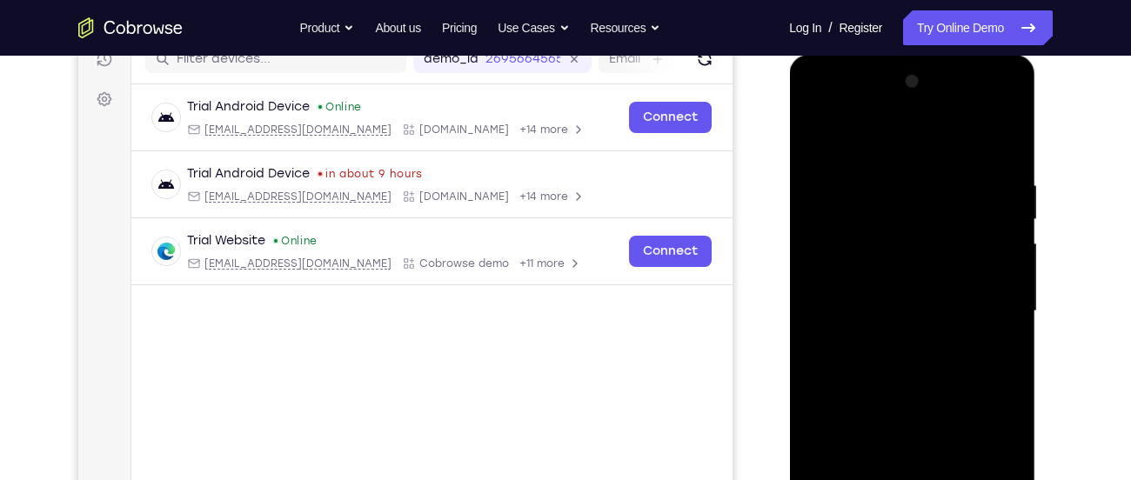
scroll to position [231, 0]
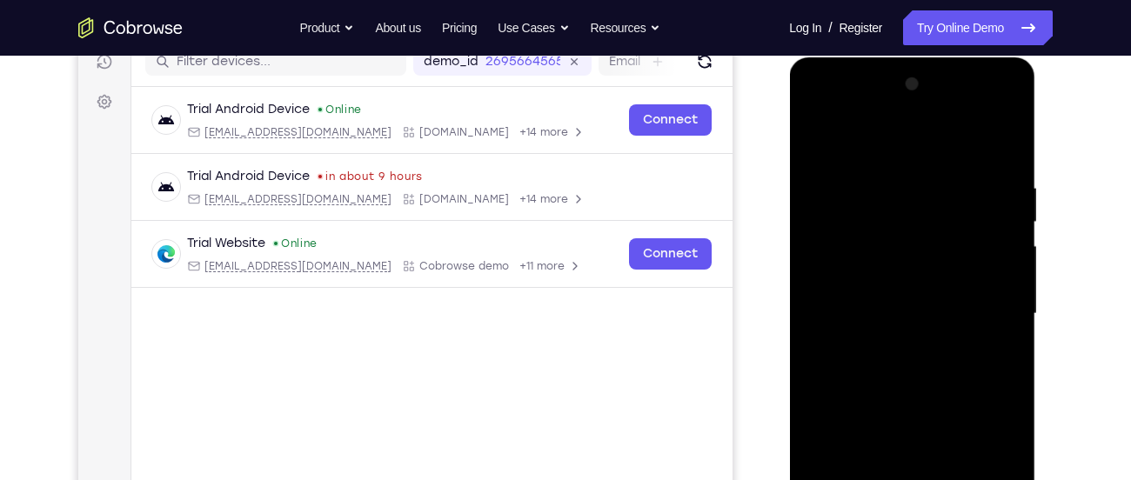
click at [814, 140] on div at bounding box center [911, 313] width 219 height 487
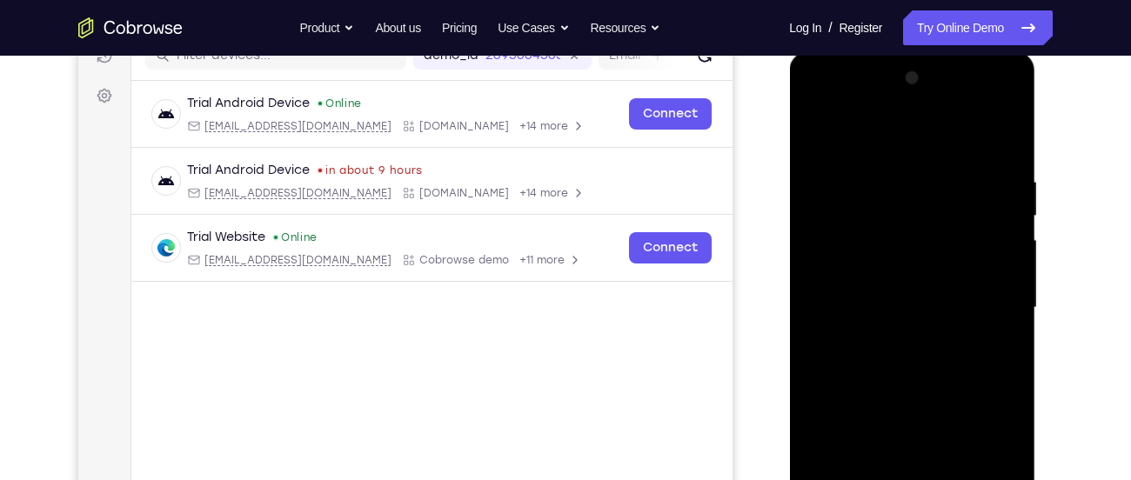
scroll to position [234, 0]
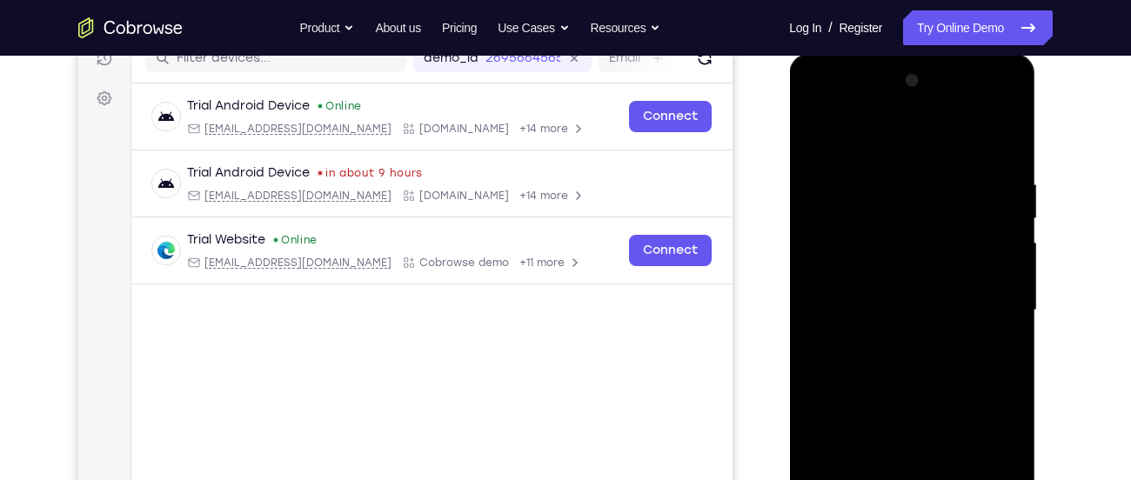
drag, startPoint x: 948, startPoint y: 124, endPoint x: 966, endPoint y: 303, distance: 180.1
click at [966, 303] on div at bounding box center [911, 310] width 219 height 487
drag, startPoint x: 941, startPoint y: 160, endPoint x: 978, endPoint y: 338, distance: 181.2
click at [978, 338] on div at bounding box center [911, 310] width 219 height 487
click at [968, 167] on div at bounding box center [911, 310] width 219 height 487
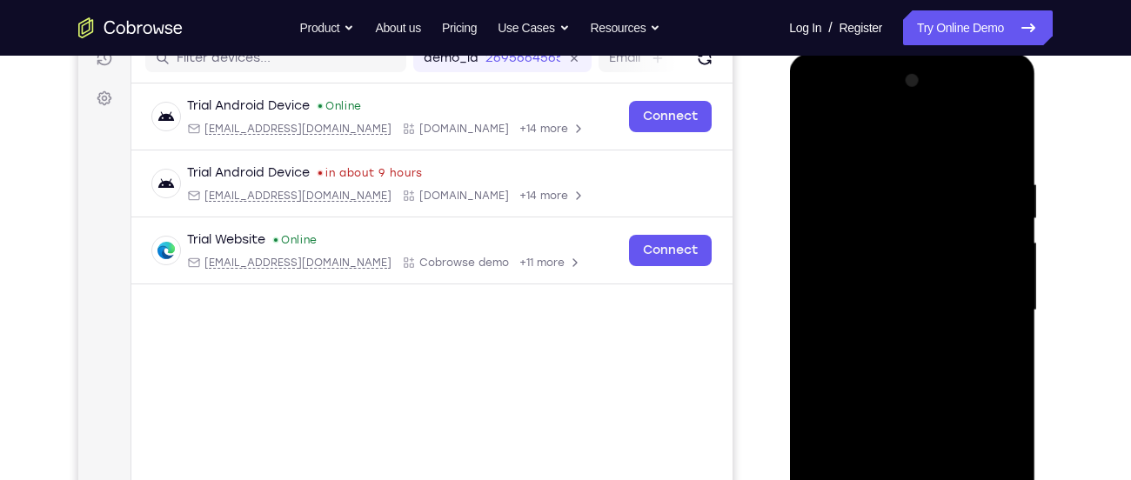
click at [830, 240] on div at bounding box center [911, 310] width 219 height 487
click at [810, 164] on div at bounding box center [911, 310] width 219 height 487
click at [969, 157] on div at bounding box center [911, 310] width 219 height 487
click at [980, 227] on div at bounding box center [911, 310] width 219 height 487
click at [813, 132] on div at bounding box center [911, 310] width 219 height 487
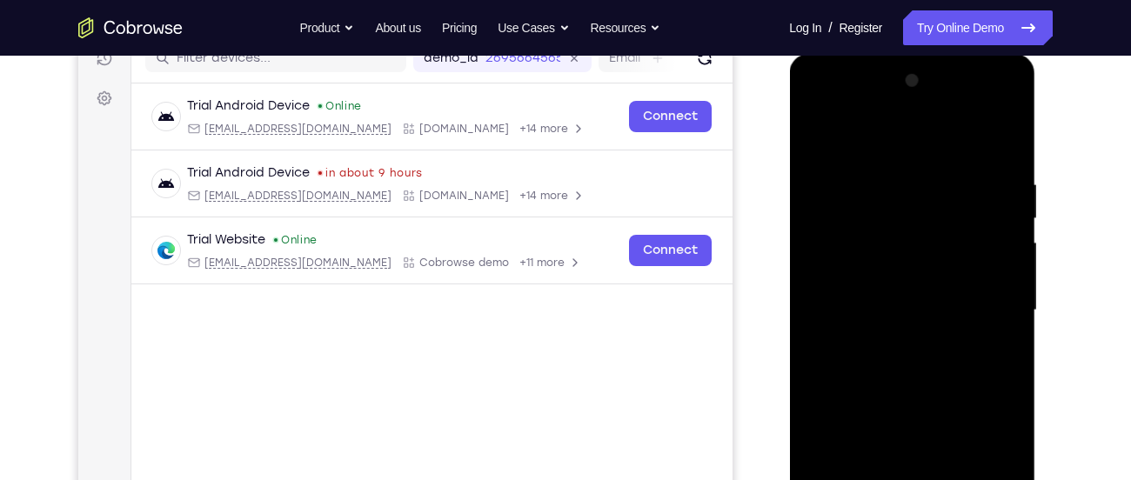
click at [989, 134] on div at bounding box center [911, 310] width 219 height 487
drag, startPoint x: 944, startPoint y: 282, endPoint x: 973, endPoint y: 185, distance: 100.7
click at [973, 185] on div at bounding box center [911, 310] width 219 height 487
drag, startPoint x: 960, startPoint y: 212, endPoint x: 1044, endPoint y: 457, distance: 258.6
click at [1037, 457] on html "Online web based iOS Simulators and Android Emulators. Run iPhone, iPad, Mobile…" at bounding box center [913, 315] width 248 height 522
